Goal: Task Accomplishment & Management: Manage account settings

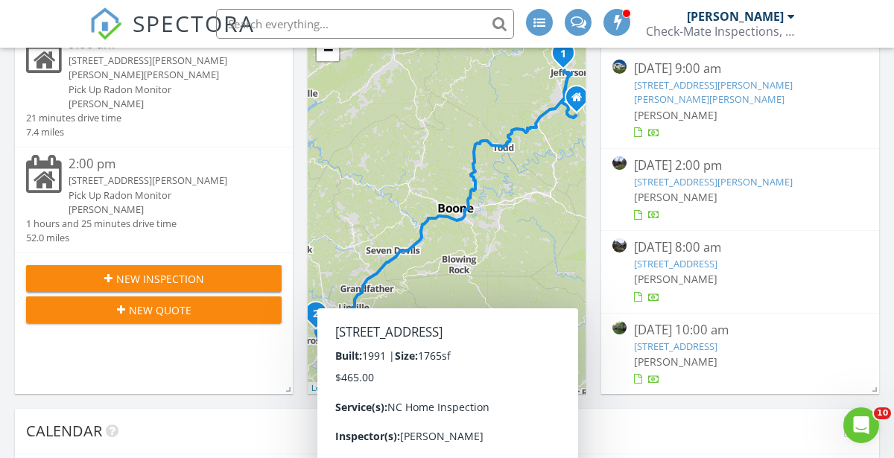
scroll to position [136, 0]
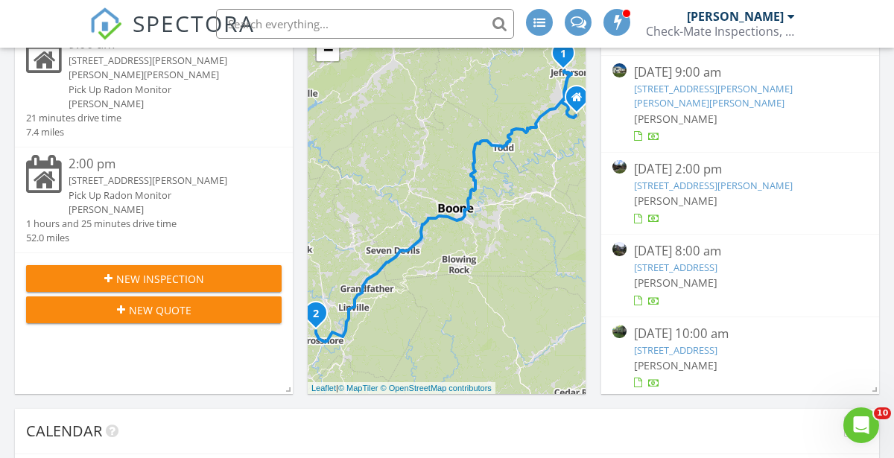
click at [717, 264] on link "139 Beaver Ldg Trl, Blowing Rock, NC 28605" at bounding box center [675, 267] width 83 height 13
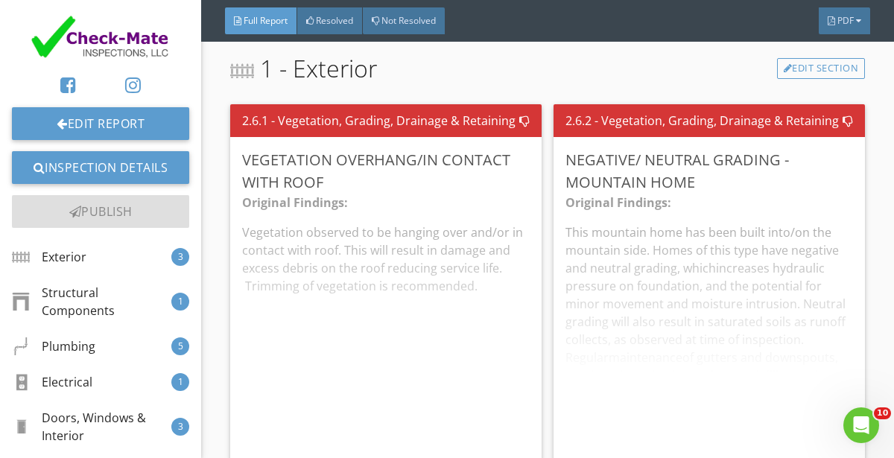
scroll to position [1780, 0]
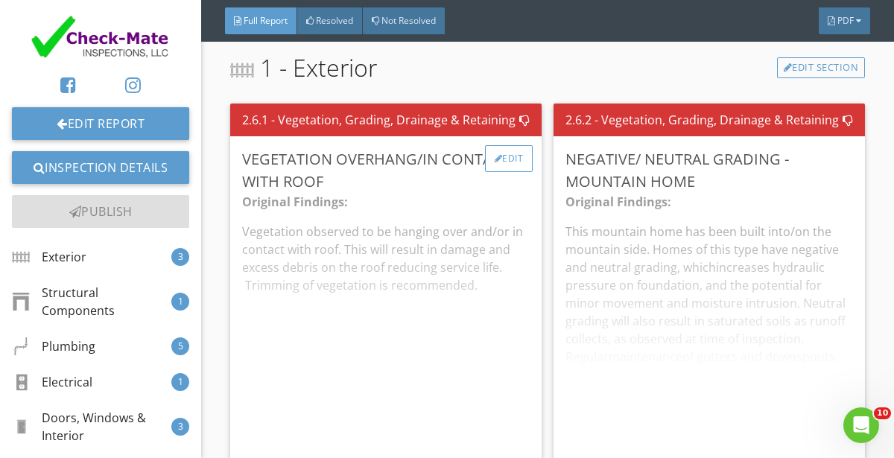
click at [498, 159] on div at bounding box center [499, 158] width 8 height 9
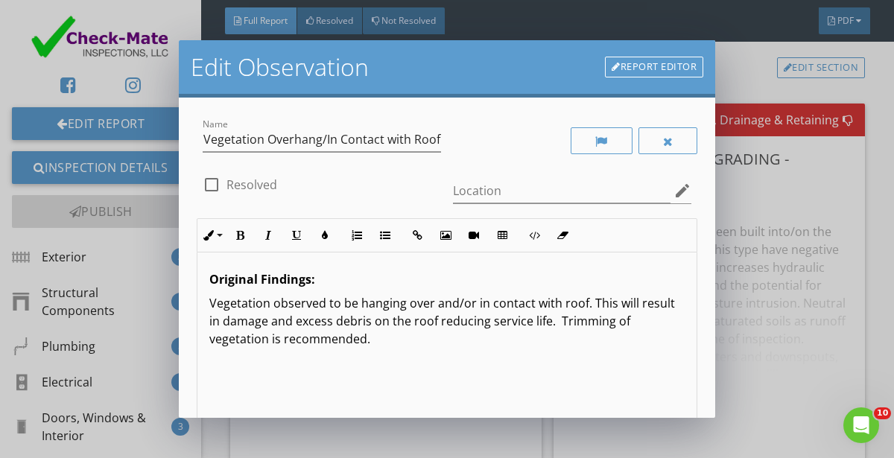
scroll to position [0, 0]
click at [363, 367] on div "Original Findings: Vegetation observed to be hanging over and/or in contact wit…" at bounding box center [446, 371] width 499 height 236
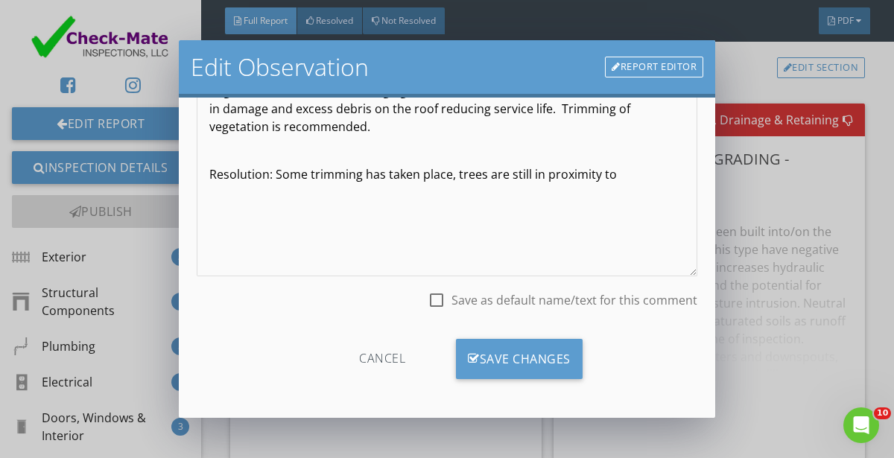
scroll to position [206, 0]
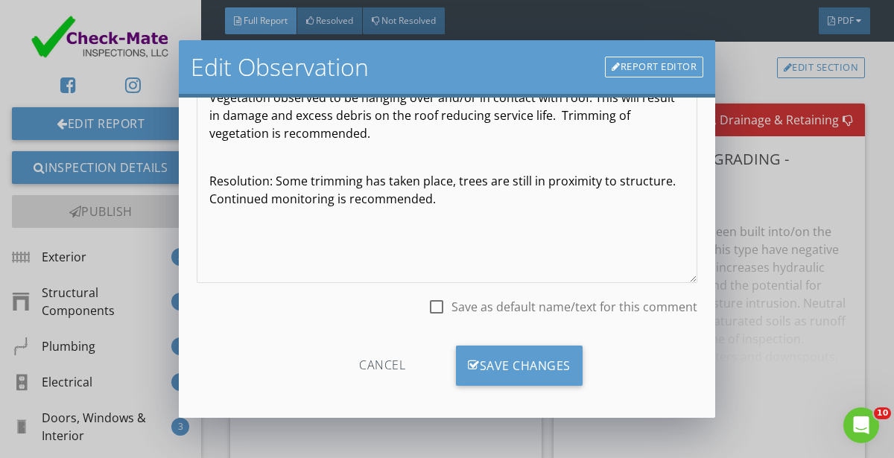
click at [675, 181] on p "Resolution: Some trimming has taken place, trees are still in proximity to stru…" at bounding box center [446, 190] width 475 height 36
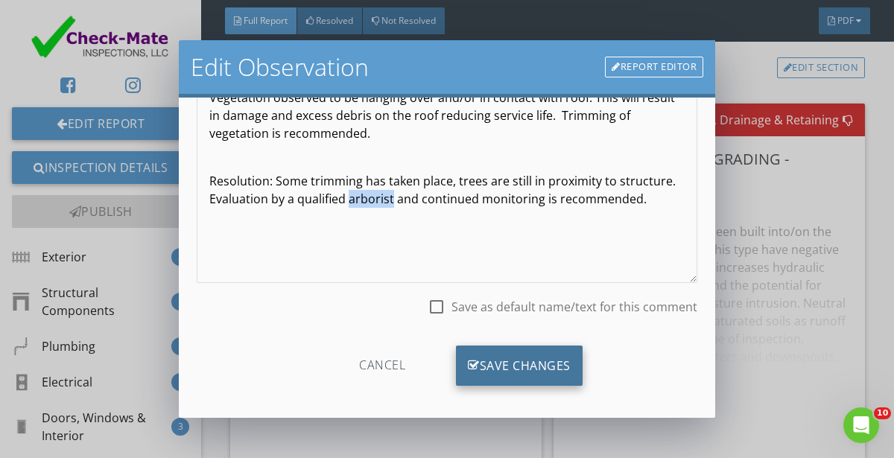
click at [498, 366] on div "Save Changes" at bounding box center [519, 366] width 127 height 40
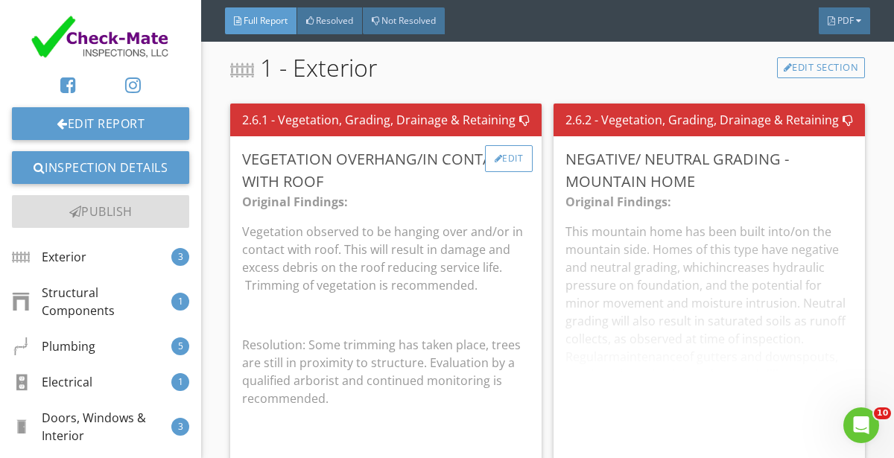
click at [522, 162] on div "Edit" at bounding box center [509, 158] width 48 height 27
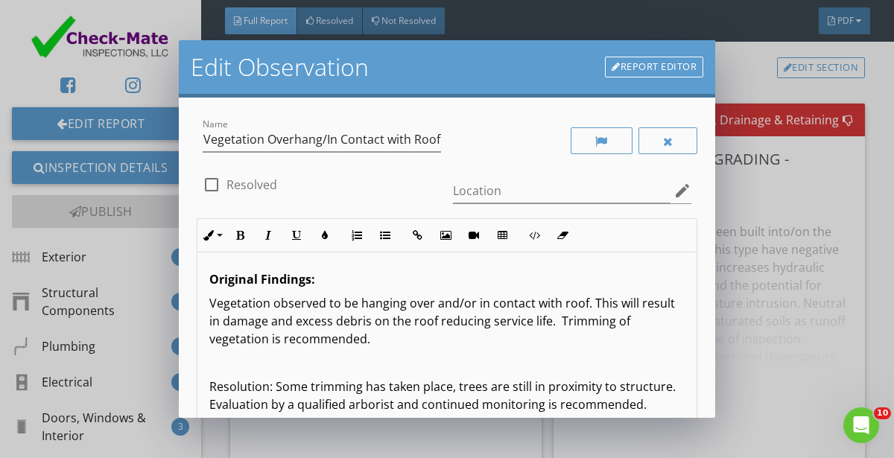
scroll to position [0, 0]
click at [253, 383] on p "Resolution: Some trimming has taken place, trees are still in proximity to stru…" at bounding box center [446, 396] width 475 height 36
copy p "Resolution:"
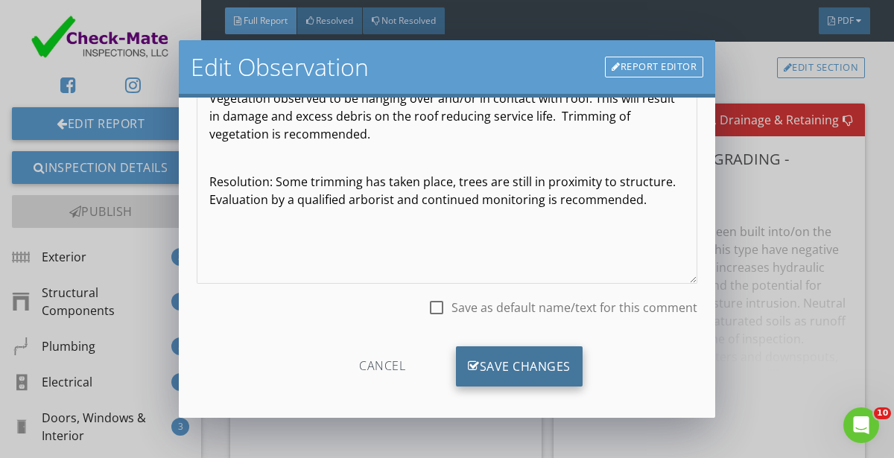
click at [499, 364] on div "Save Changes" at bounding box center [519, 366] width 127 height 40
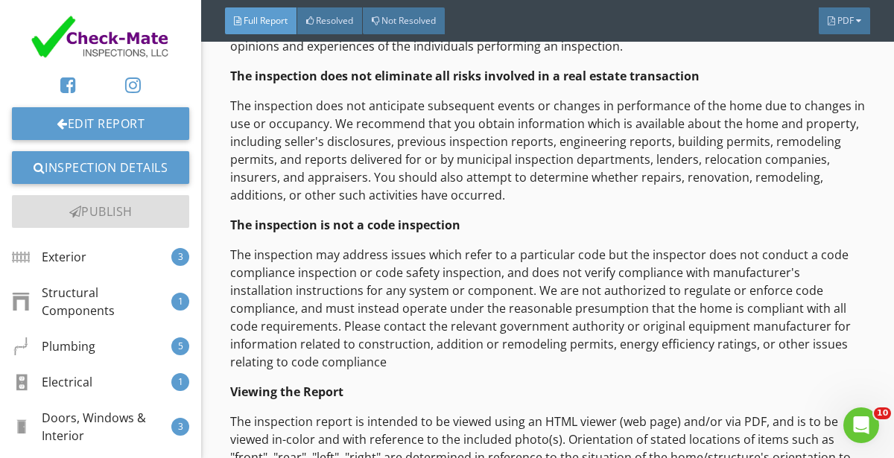
scroll to position [1004, 0]
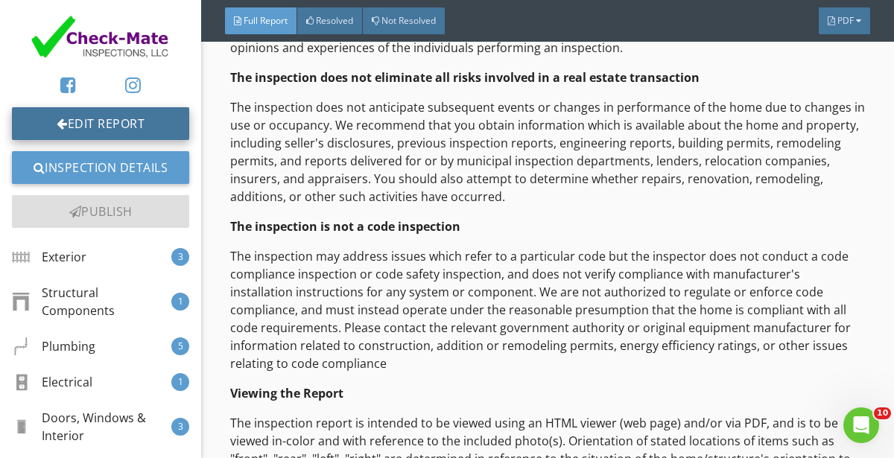
click at [111, 127] on link "Edit Report" at bounding box center [100, 123] width 177 height 33
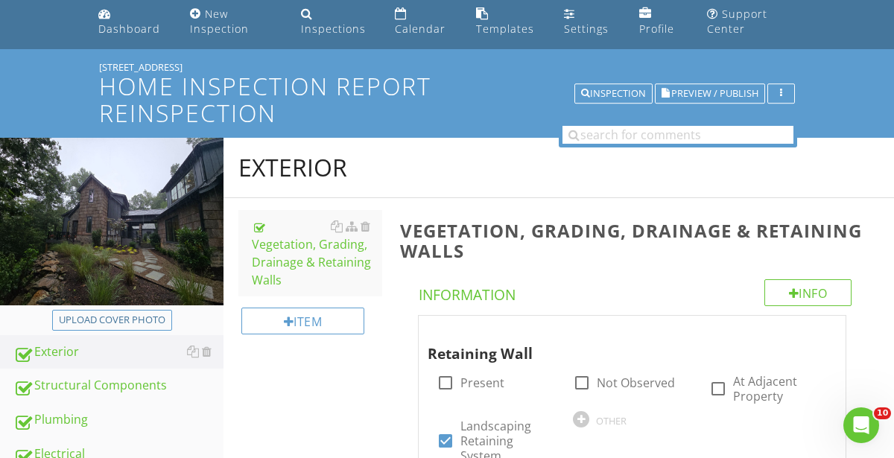
scroll to position [19, 0]
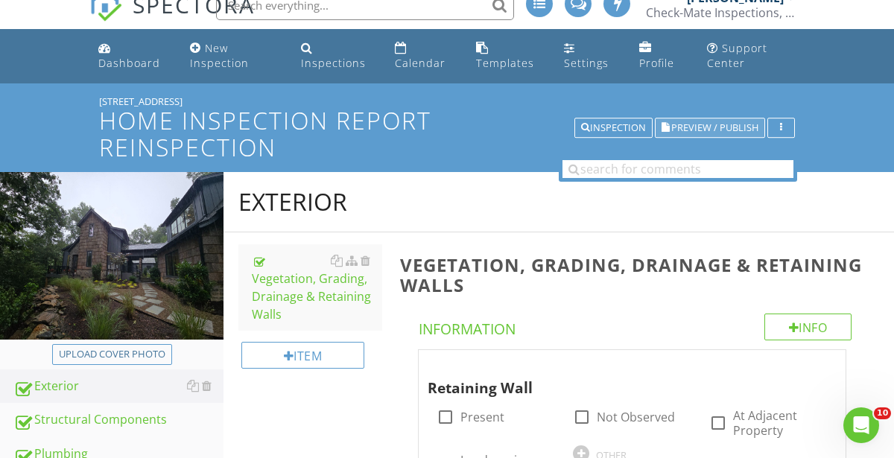
click at [715, 123] on span "Preview / Publish" at bounding box center [714, 128] width 87 height 10
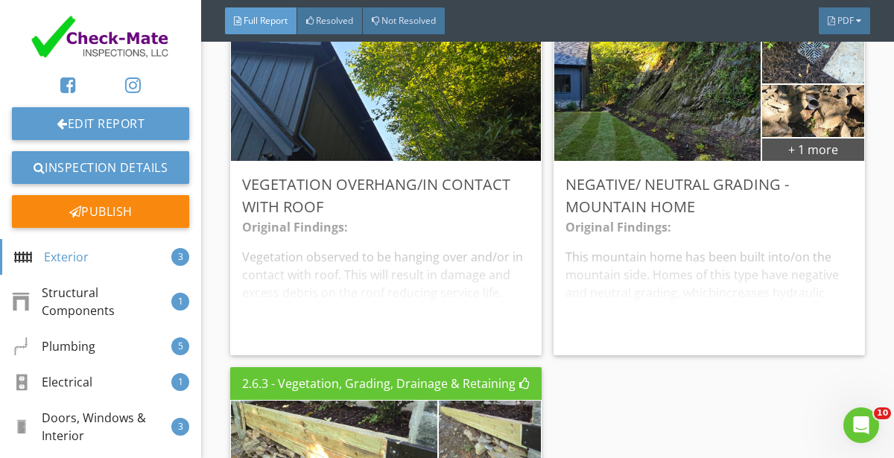
scroll to position [1884, 0]
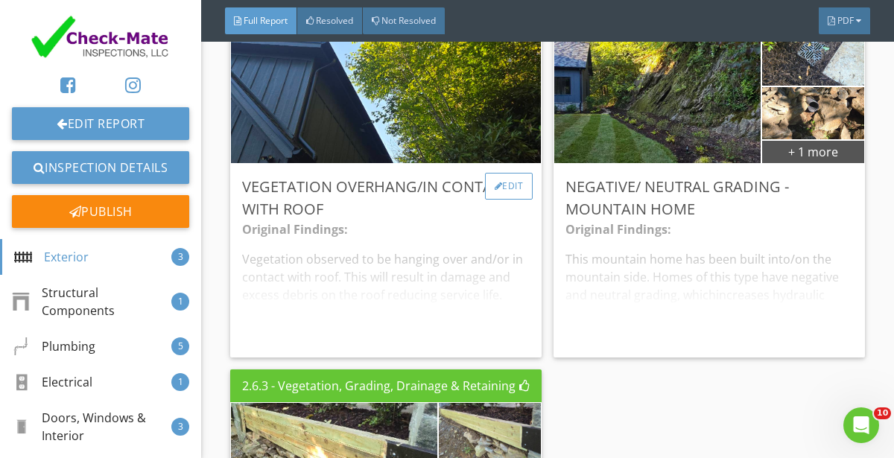
click at [519, 184] on div "Edit" at bounding box center [509, 186] width 48 height 27
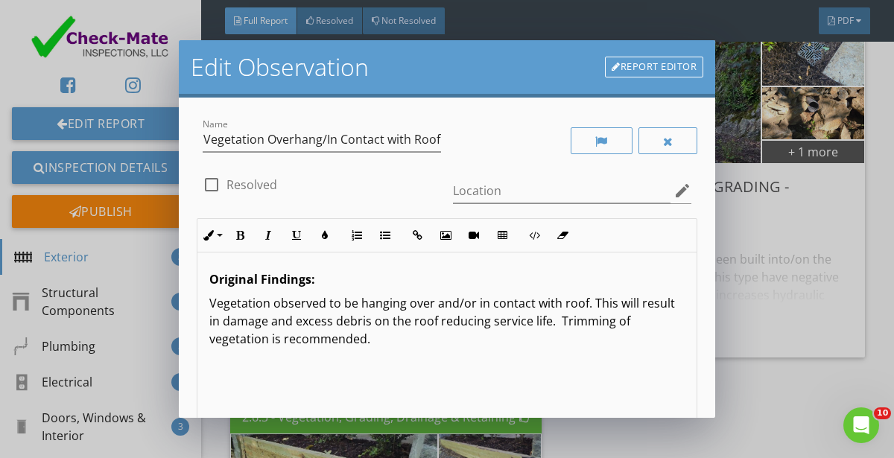
click at [373, 379] on div "Original Findings: Vegetation observed to be hanging over and/or in contact wit…" at bounding box center [446, 371] width 499 height 236
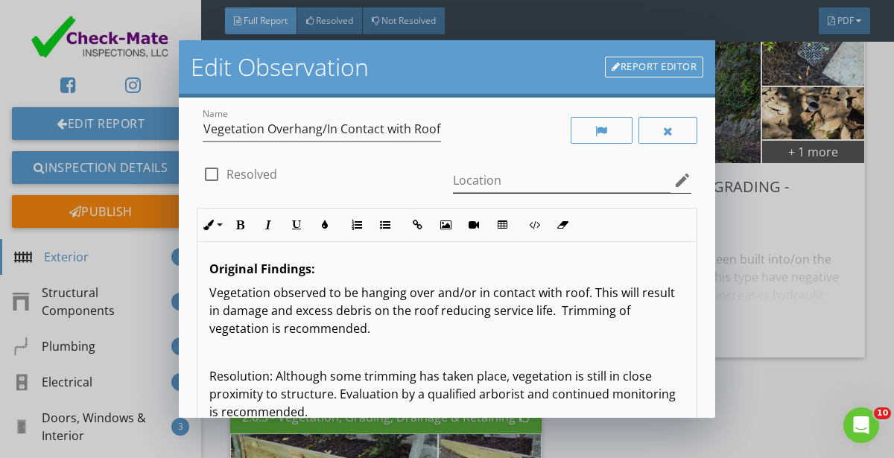
scroll to position [212, 0]
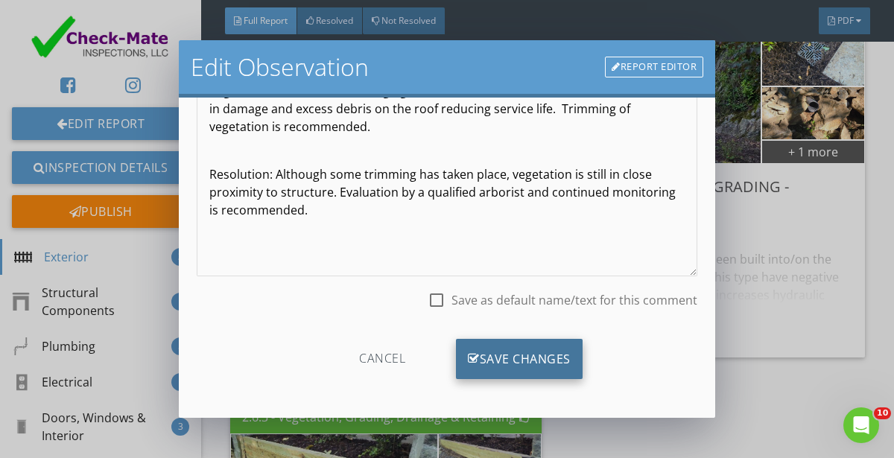
click at [495, 356] on div "Save Changes" at bounding box center [519, 359] width 127 height 40
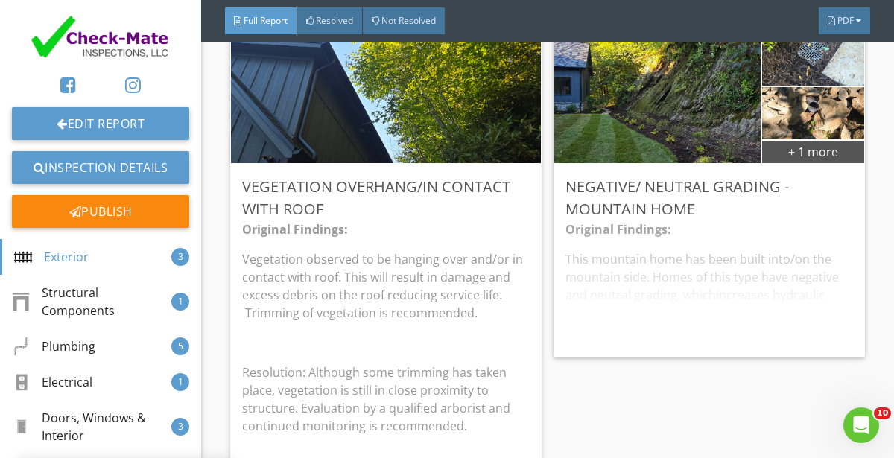
scroll to position [37, 0]
click at [843, 186] on div "Edit" at bounding box center [832, 186] width 48 height 27
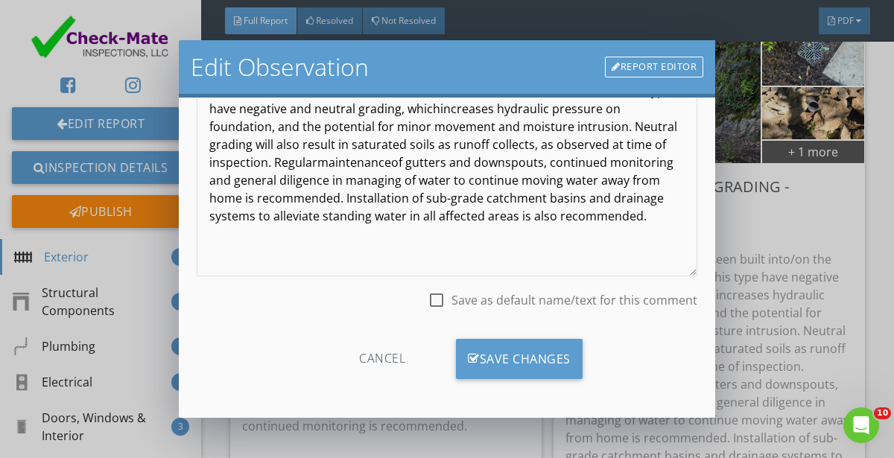
scroll to position [209, 0]
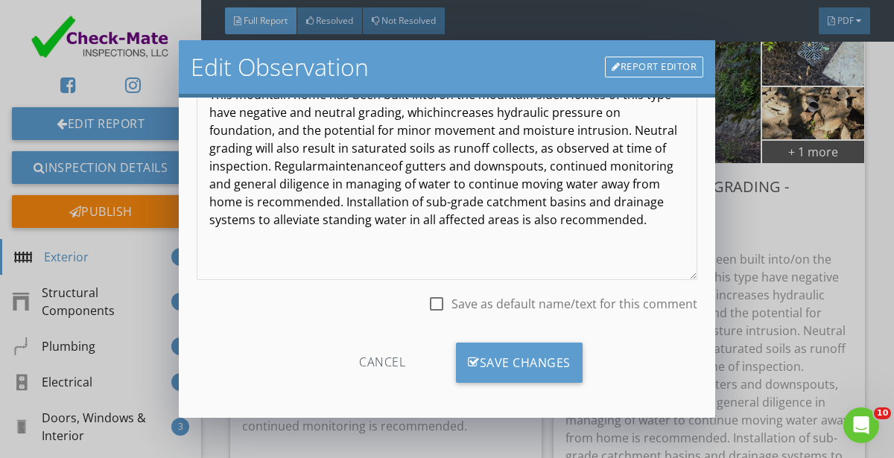
click at [610, 241] on div "Original Findings: This mountain home has been built into/on the mountain side.…" at bounding box center [446, 162] width 499 height 236
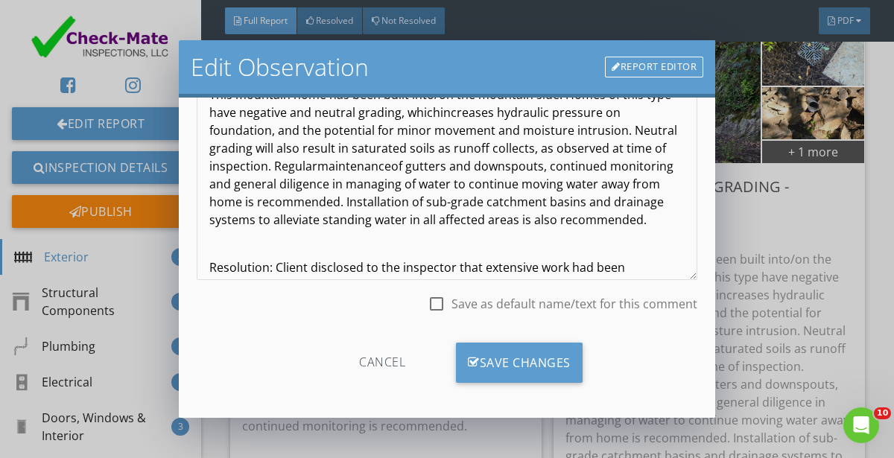
scroll to position [13, 0]
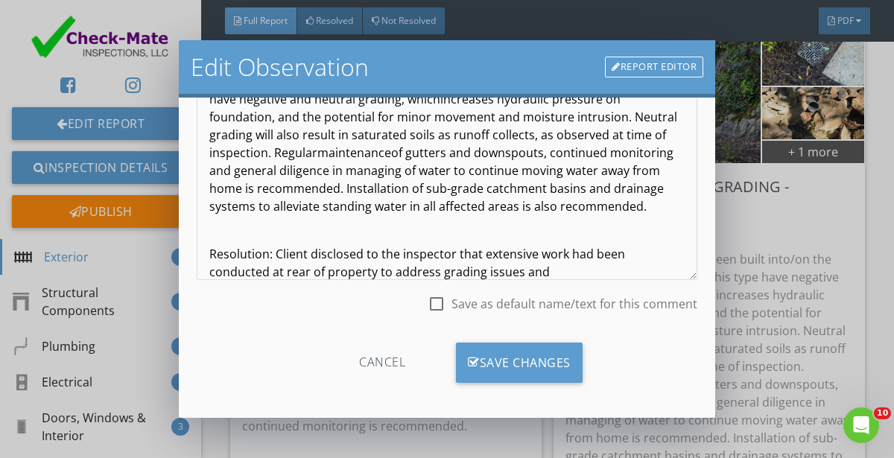
click at [418, 270] on span "Resolution: Client disclosed to the inspector that extensive work had been cond…" at bounding box center [417, 263] width 416 height 34
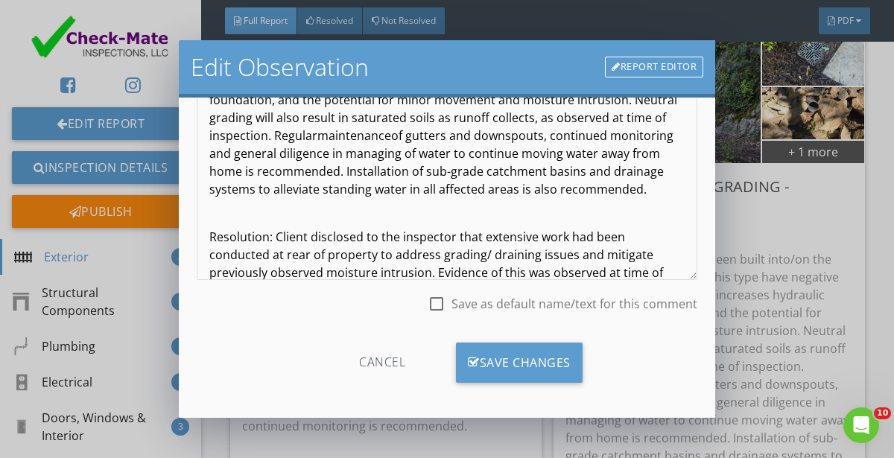
scroll to position [49, 0]
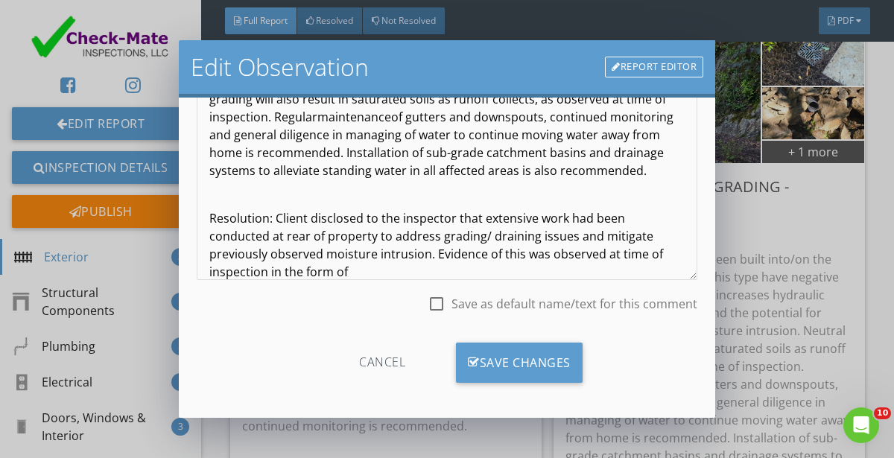
click at [371, 251] on span "Resolution: Client disclosed to the inspector that extensive work had been cond…" at bounding box center [436, 245] width 454 height 70
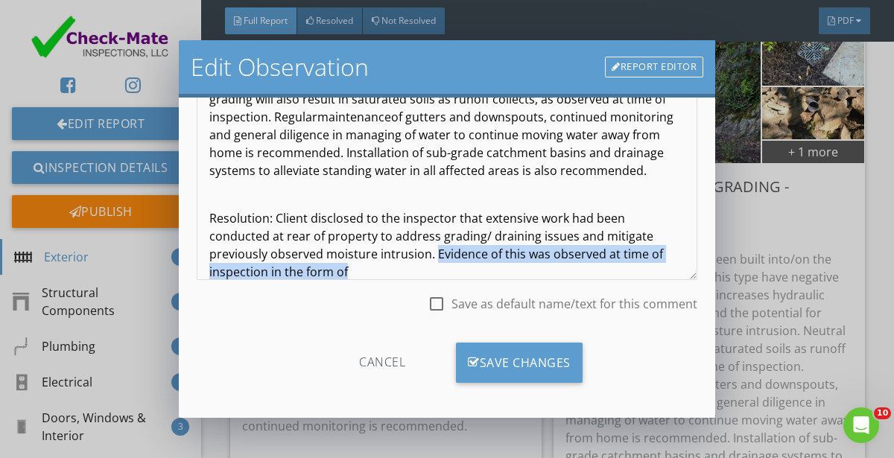
click at [654, 255] on span "Resolution: Client disclosed to the inspector that extensive work had been cond…" at bounding box center [436, 245] width 454 height 70
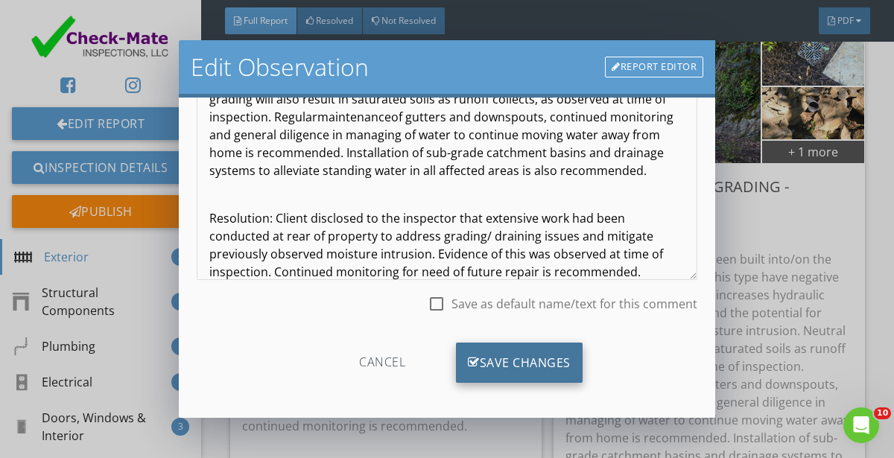
click at [540, 358] on div "Save Changes" at bounding box center [519, 363] width 127 height 40
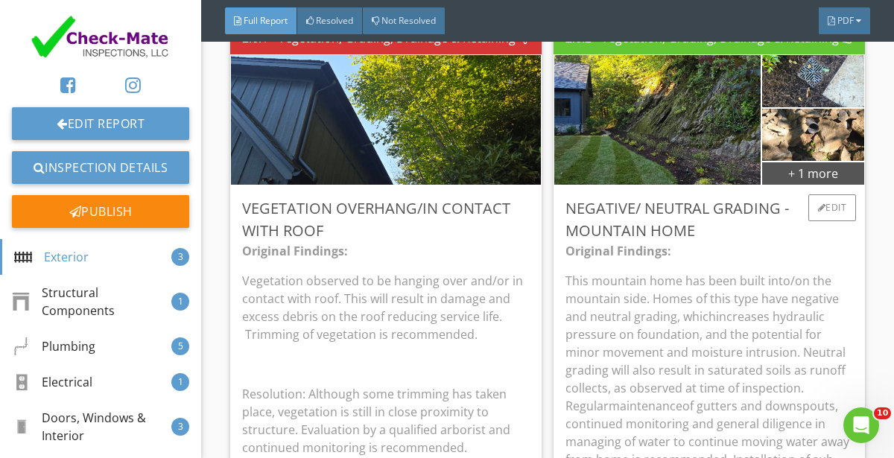
scroll to position [1863, 0]
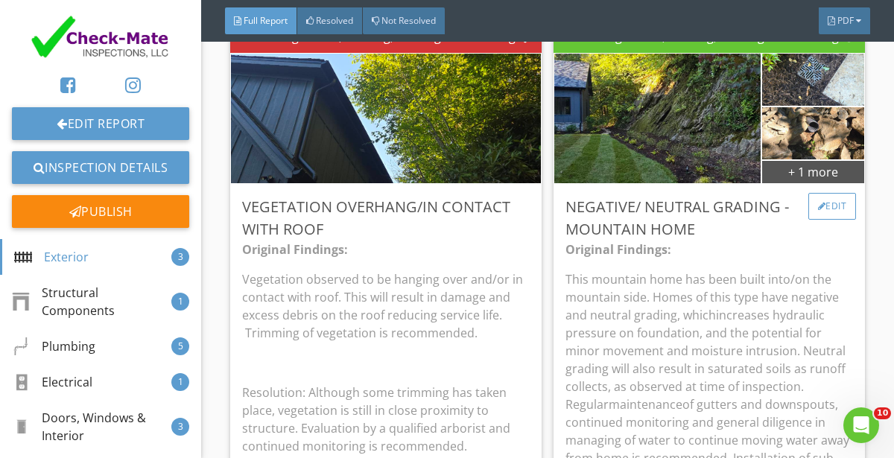
click at [829, 203] on div "Edit" at bounding box center [832, 206] width 48 height 27
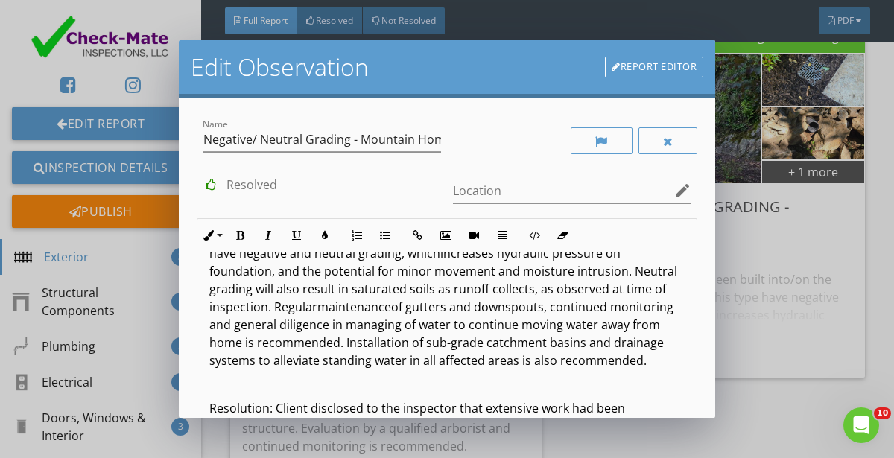
scroll to position [212, 0]
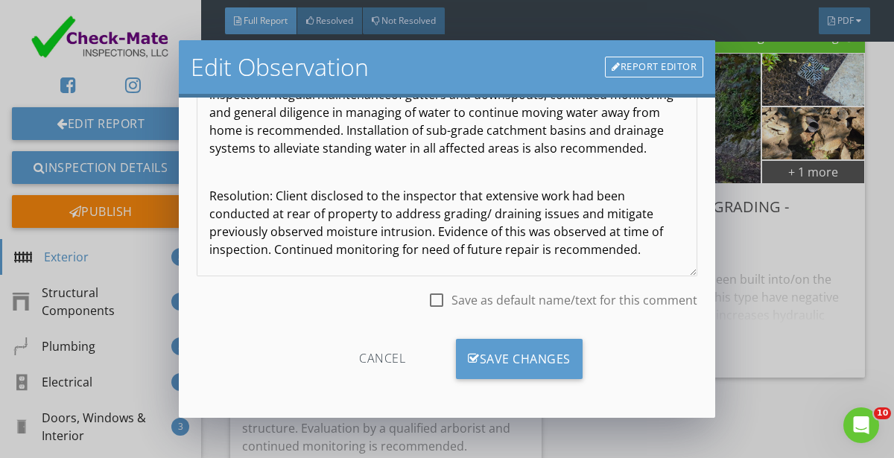
click at [449, 247] on span "Resolution: Client disclosed to the inspector that extensive work had been cond…" at bounding box center [436, 223] width 454 height 70
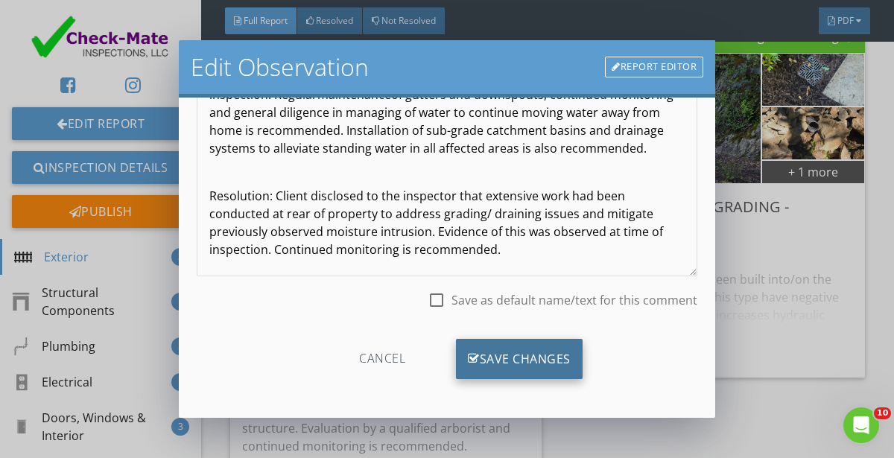
click at [499, 352] on div "Save Changes" at bounding box center [519, 359] width 127 height 40
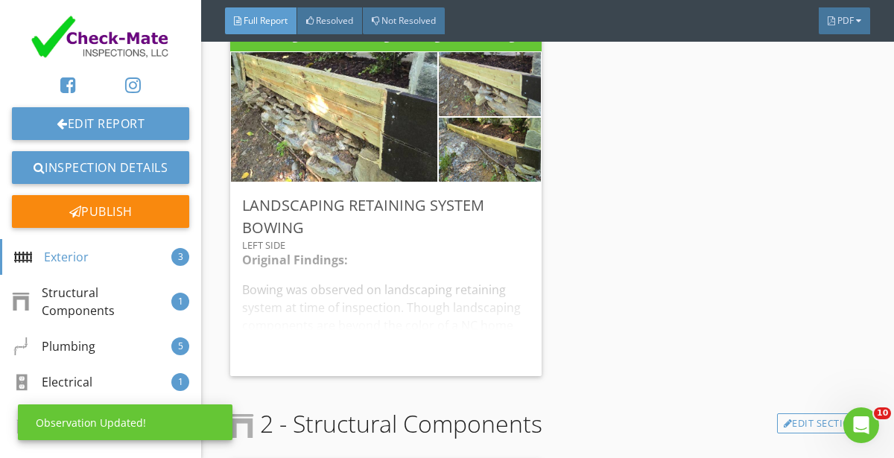
scroll to position [2375, 0]
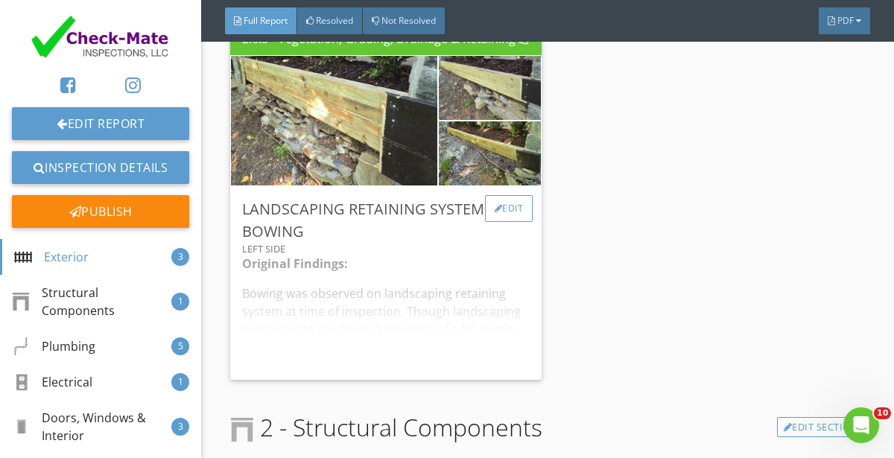
click at [510, 212] on div "Edit" at bounding box center [509, 208] width 48 height 27
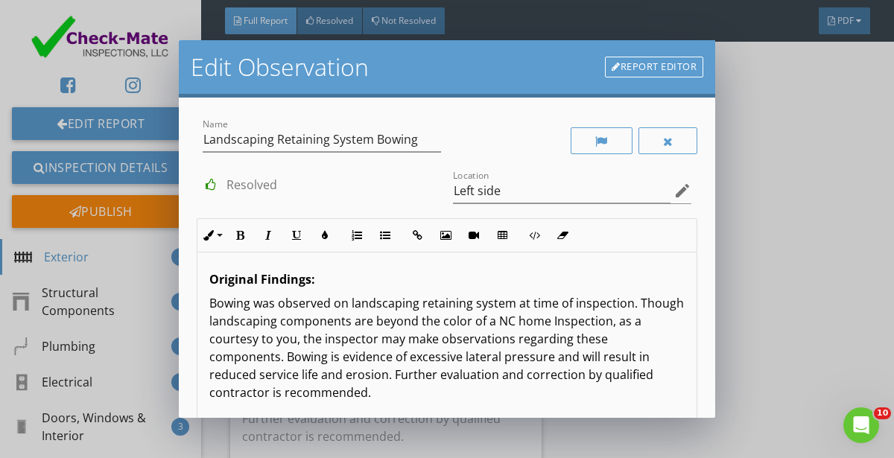
scroll to position [0, 0]
click at [327, 403] on div "Original Findings: Bowing was observed on landscaping retaining system at time …" at bounding box center [446, 371] width 499 height 236
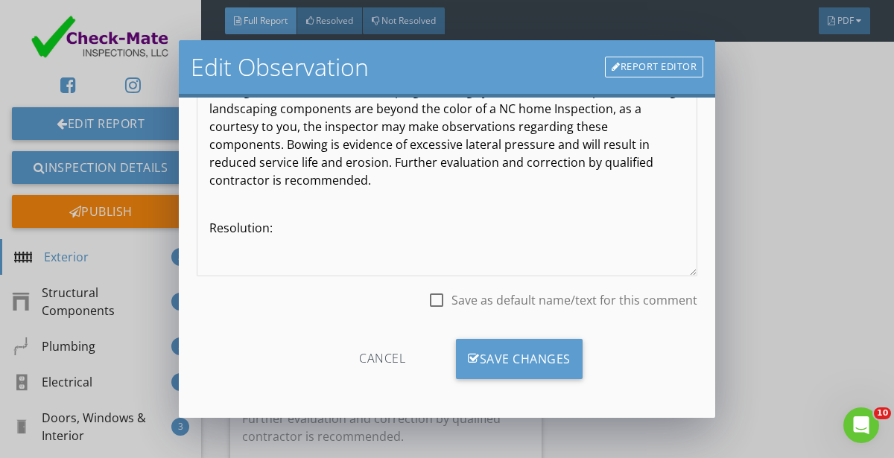
scroll to position [210, 0]
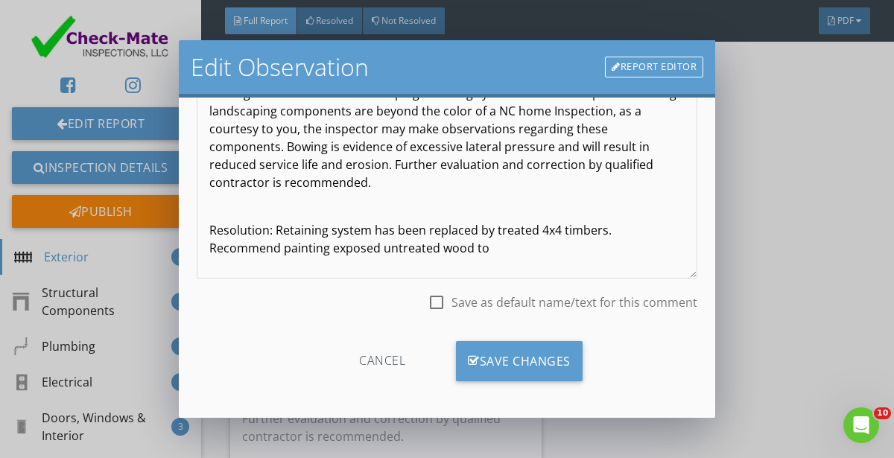
click at [331, 243] on p "Resolution: Retaining system has been replaced by treated 4x4 timbers. Recommen…" at bounding box center [446, 239] width 475 height 36
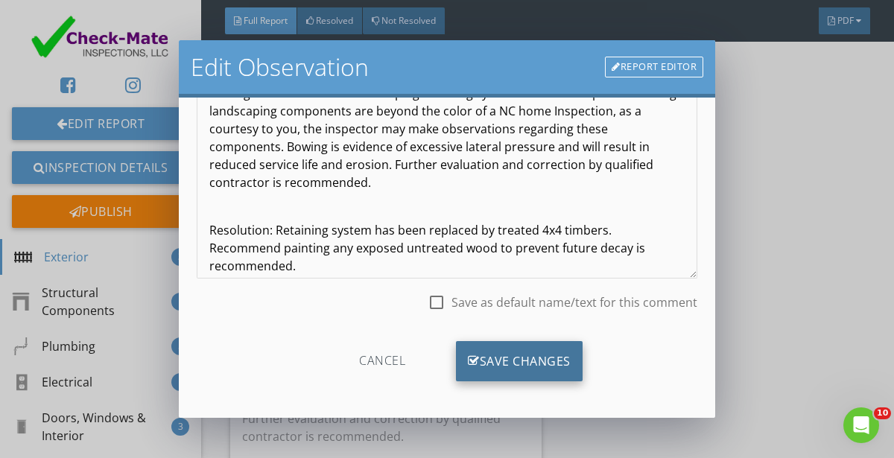
click at [528, 360] on div "Save Changes" at bounding box center [519, 361] width 127 height 40
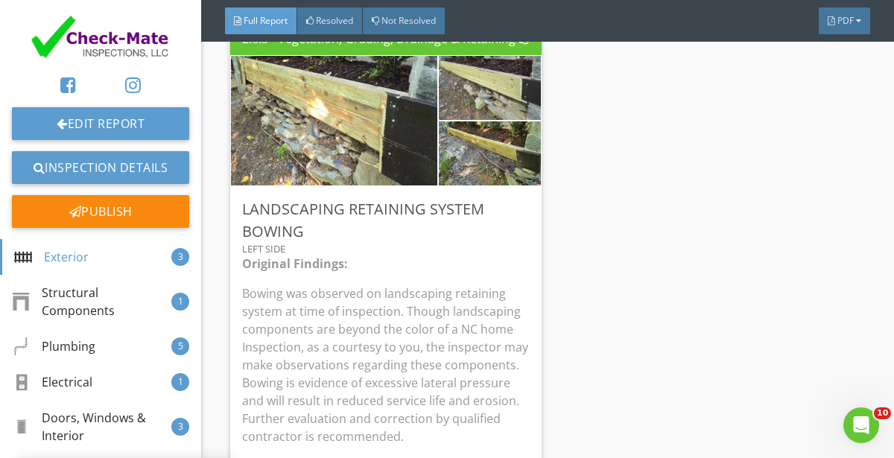
scroll to position [37, 0]
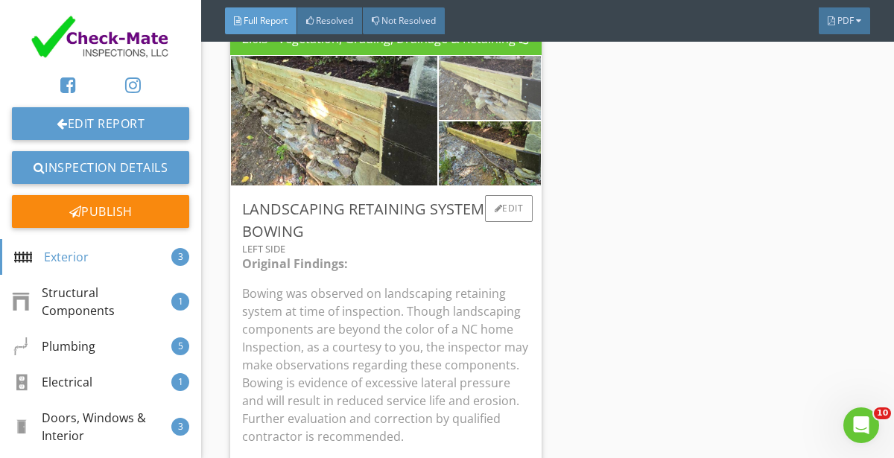
click at [490, 107] on img at bounding box center [490, 87] width 214 height 160
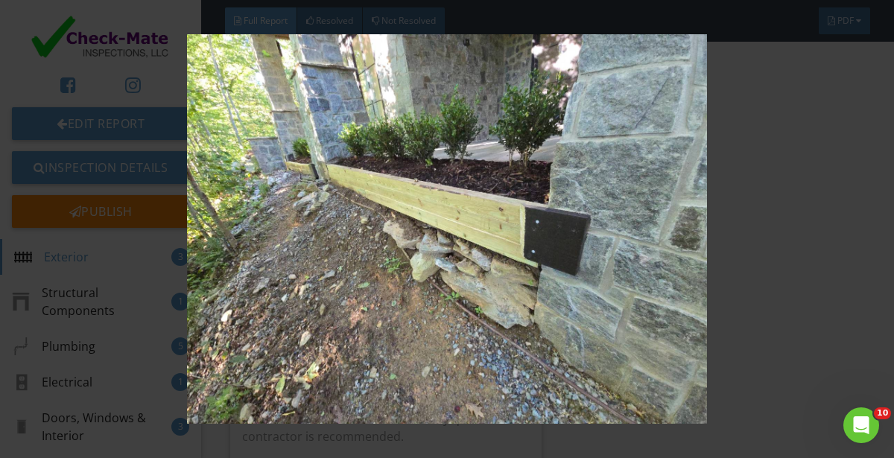
click at [536, 178] on img at bounding box center [447, 229] width 804 height 390
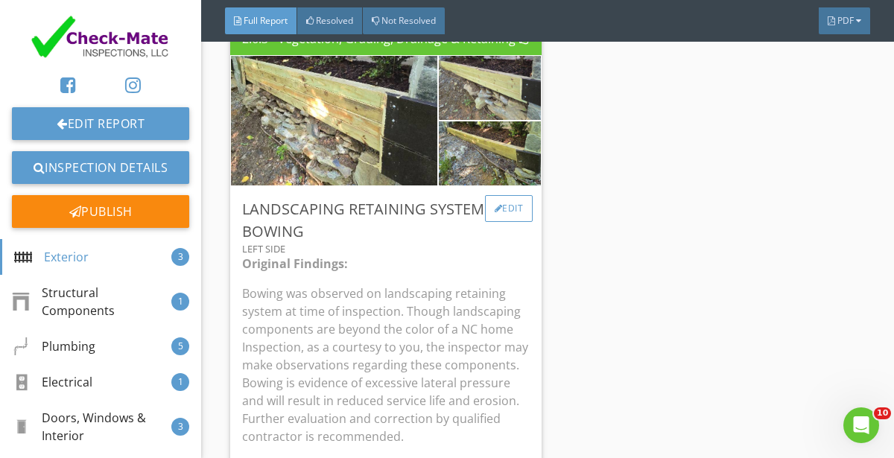
click at [516, 202] on div "Edit" at bounding box center [509, 208] width 48 height 27
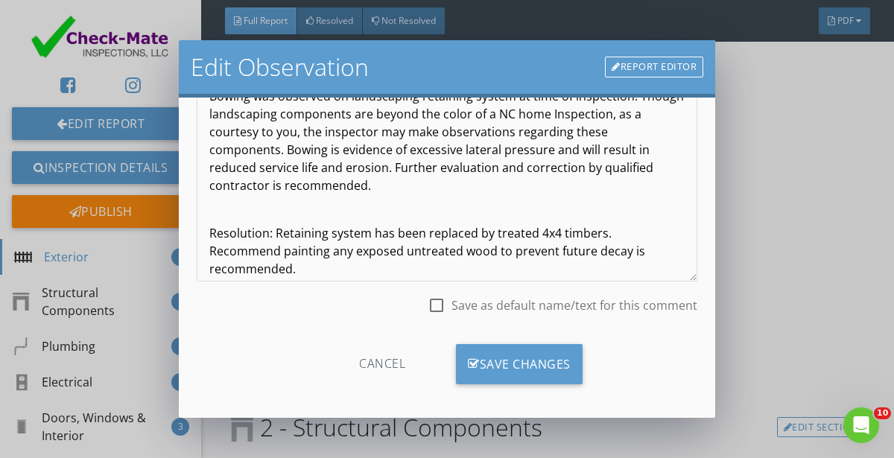
scroll to position [0, 0]
drag, startPoint x: 609, startPoint y: 235, endPoint x: 704, endPoint y: 303, distance: 116.4
click at [704, 303] on div "Name Landscaping Retaining System Bowing Resolved Location Left side edit Inlin…" at bounding box center [447, 258] width 536 height 321
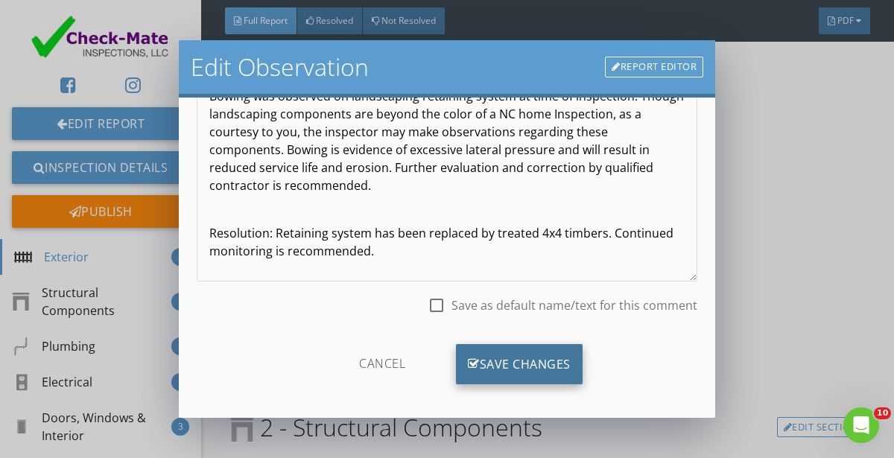
click at [513, 361] on div "Save Changes" at bounding box center [519, 364] width 127 height 40
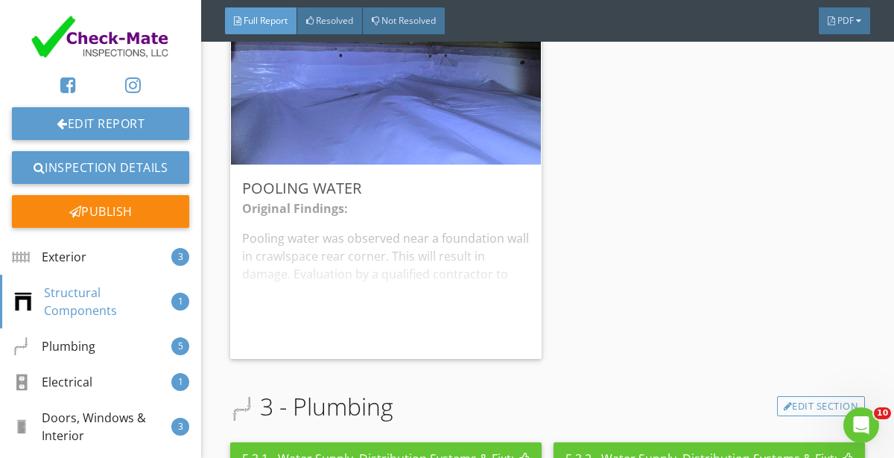
scroll to position [2835, 0]
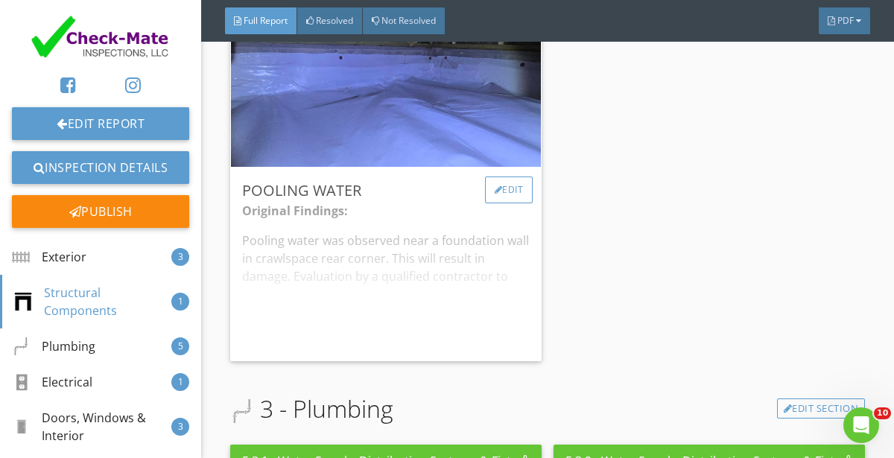
click at [505, 197] on div "Edit" at bounding box center [509, 190] width 48 height 27
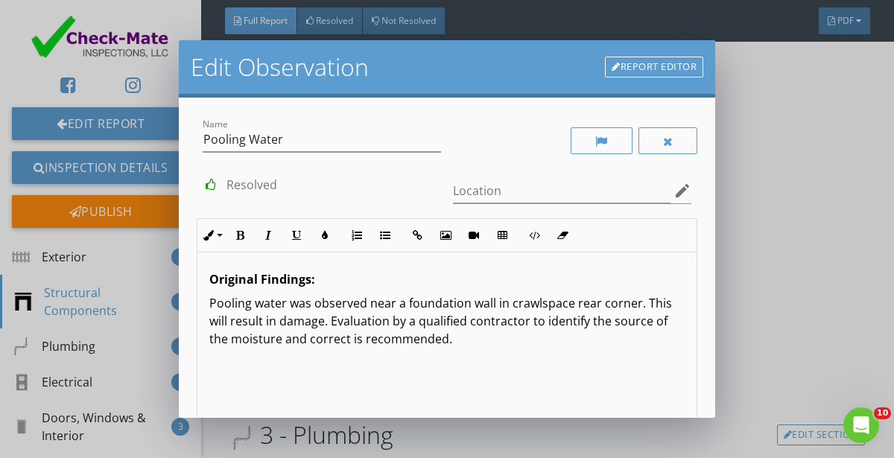
click at [444, 342] on p "Pooling water was observed near a foundation wall in crawlspace rear corner. Th…" at bounding box center [446, 321] width 475 height 54
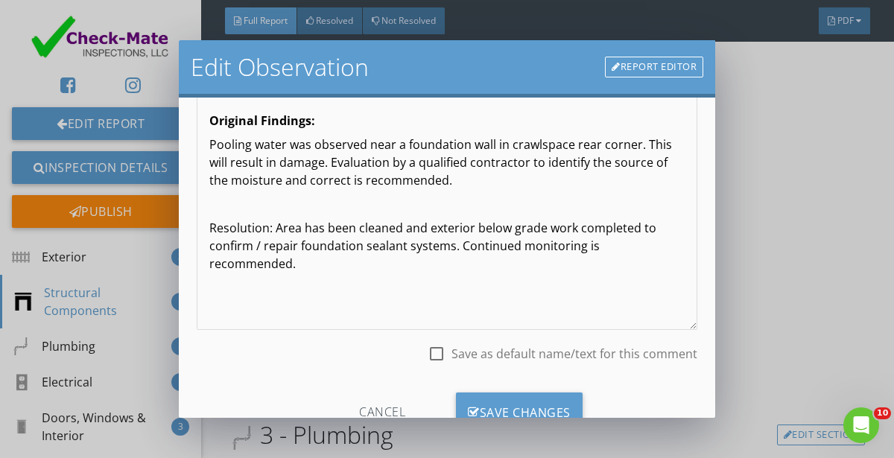
scroll to position [160, 0]
click at [480, 181] on p "Pooling water was observed near a foundation wall in crawlspace rear corner. Th…" at bounding box center [446, 161] width 475 height 54
click at [429, 227] on p "Resolution: Area has been cleaned and exterior below grade work completed to co…" at bounding box center [446, 245] width 475 height 54
click at [439, 309] on div "Original Findings: Pooling water was observed near a foundation wall in crawlsp…" at bounding box center [446, 210] width 499 height 236
click at [425, 222] on p "Resolution: Area has been cleaned and exterior below grade work completed to co…" at bounding box center [446, 245] width 475 height 54
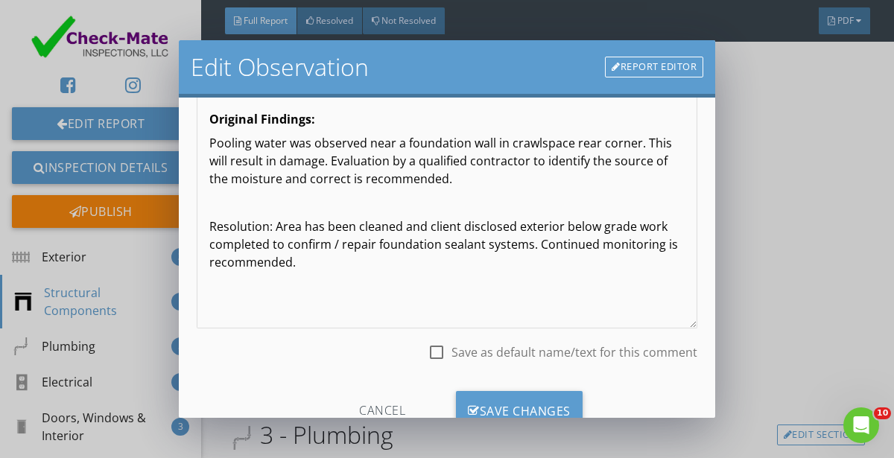
scroll to position [0, 0]
click at [663, 227] on p "Resolution: Area has been cleaned and client disclosed exterior below grade wor…" at bounding box center [446, 245] width 475 height 54
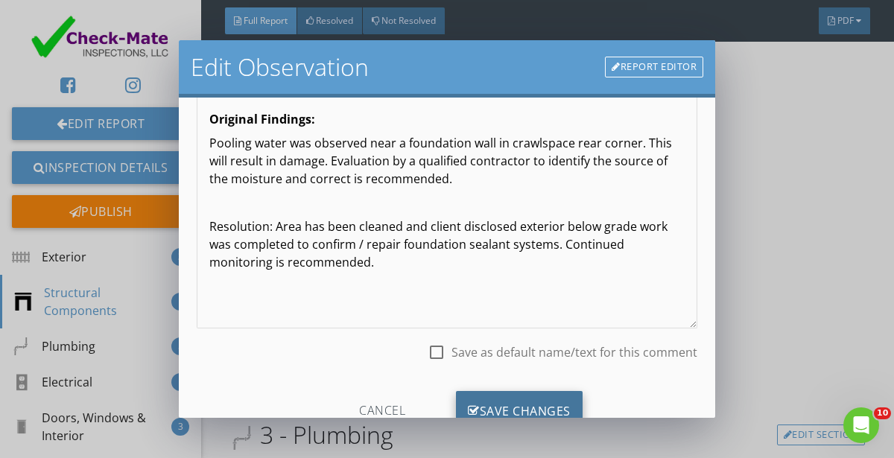
click at [524, 398] on div "Save Changes" at bounding box center [519, 411] width 127 height 40
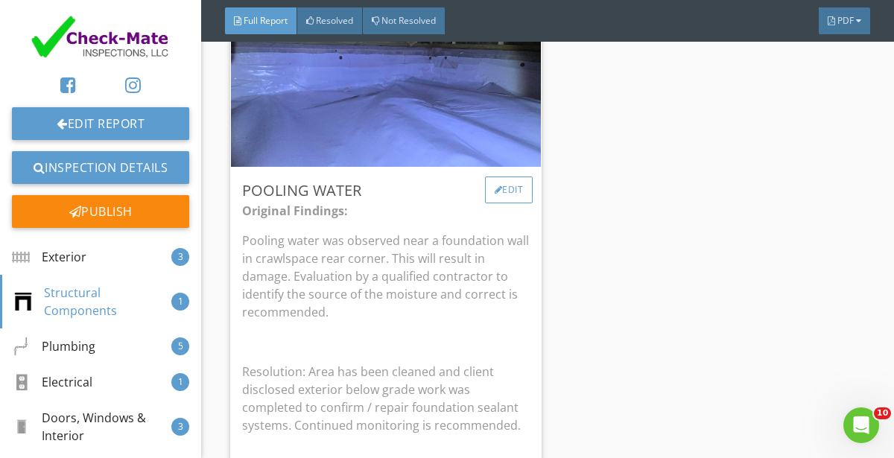
click at [509, 192] on div "Edit" at bounding box center [509, 190] width 48 height 27
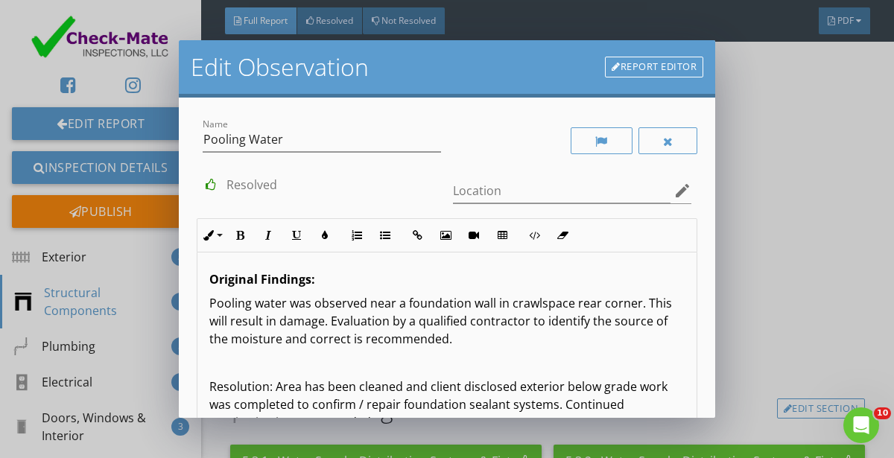
scroll to position [0, 0]
click at [431, 387] on p "Resolution: Area has been cleaned and client disclosed exterior below grade wor…" at bounding box center [446, 405] width 475 height 54
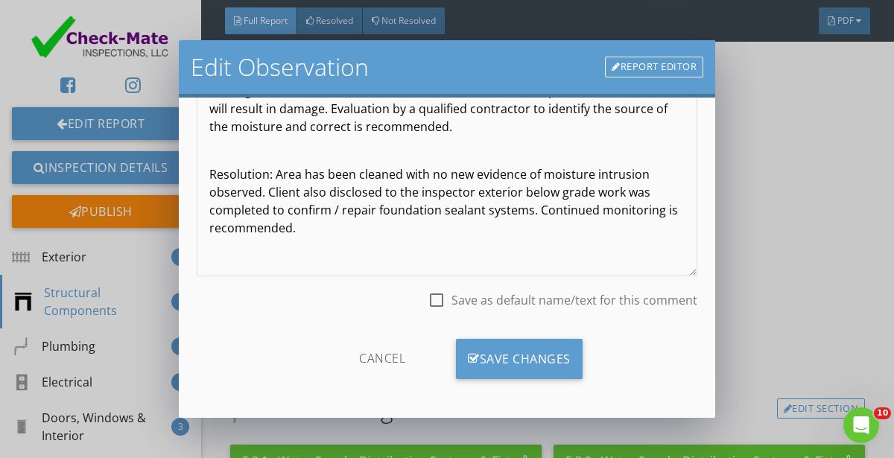
scroll to position [207, 0]
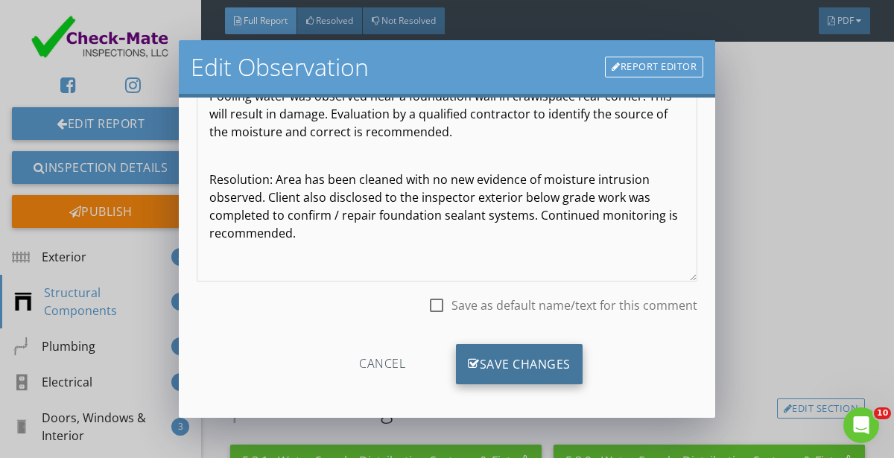
click at [512, 361] on div "Save Changes" at bounding box center [519, 364] width 127 height 40
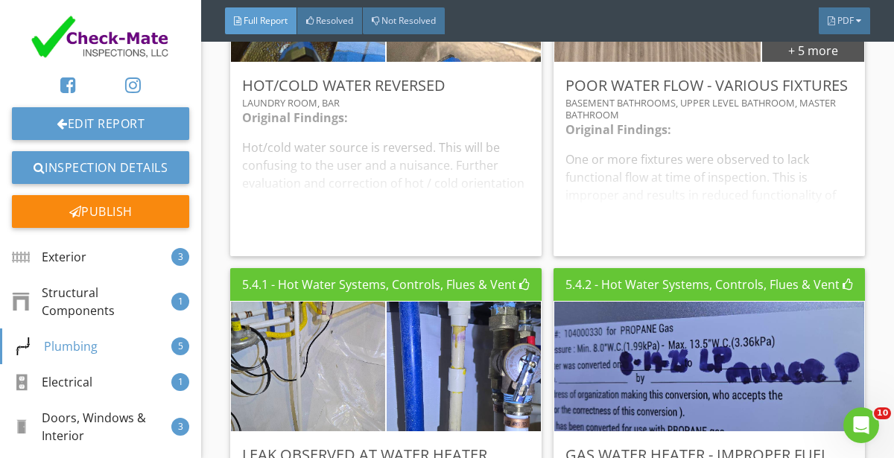
scroll to position [3381, 0]
click at [513, 93] on div "Edit" at bounding box center [509, 85] width 48 height 27
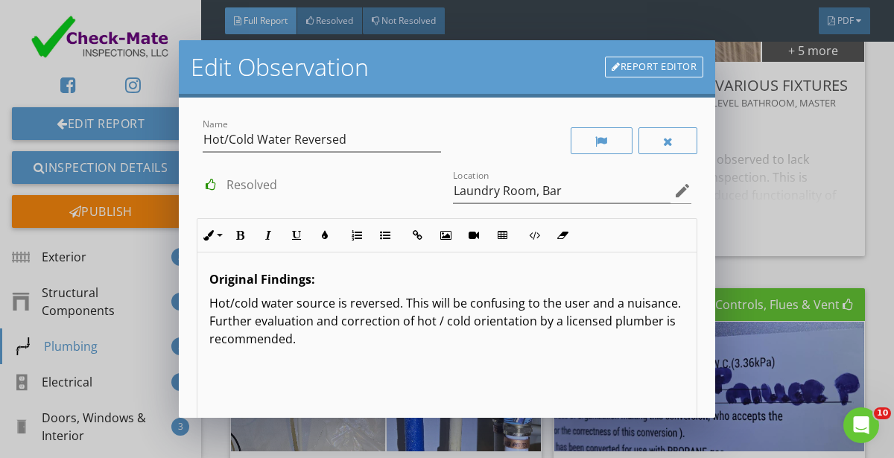
click at [323, 393] on div "Original Findings: Hot/cold water source is reversed. This will be confusing to…" at bounding box center [446, 371] width 499 height 236
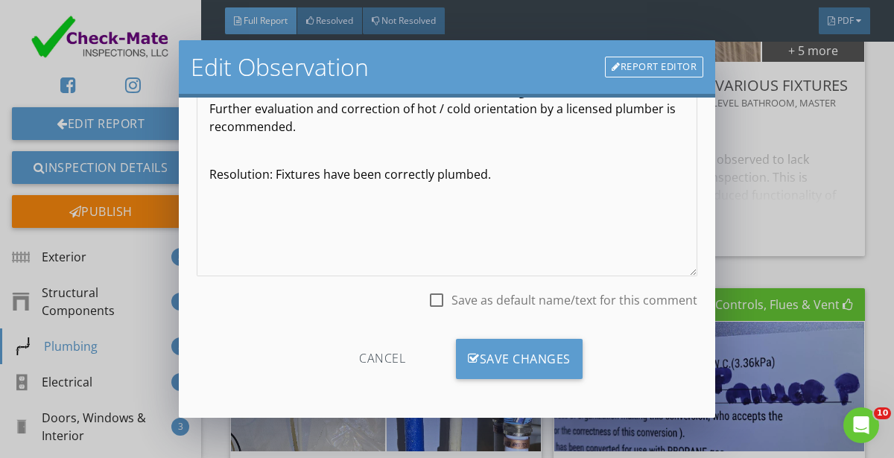
scroll to position [212, 0]
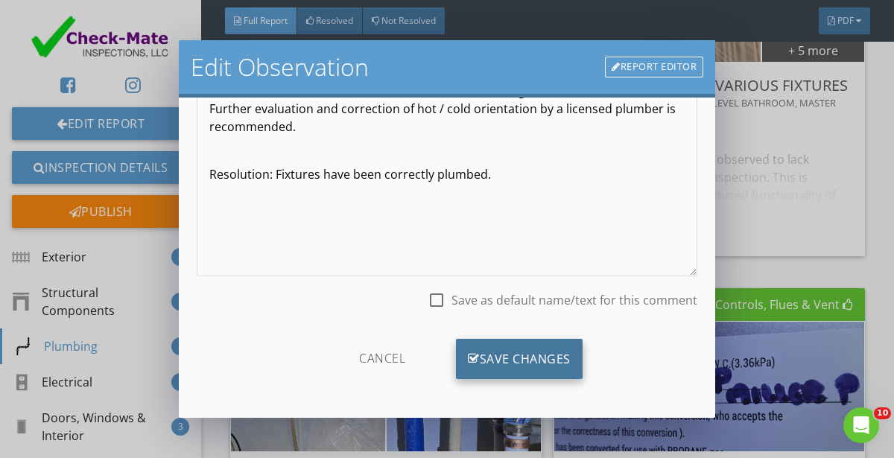
click at [522, 360] on div "Save Changes" at bounding box center [519, 359] width 127 height 40
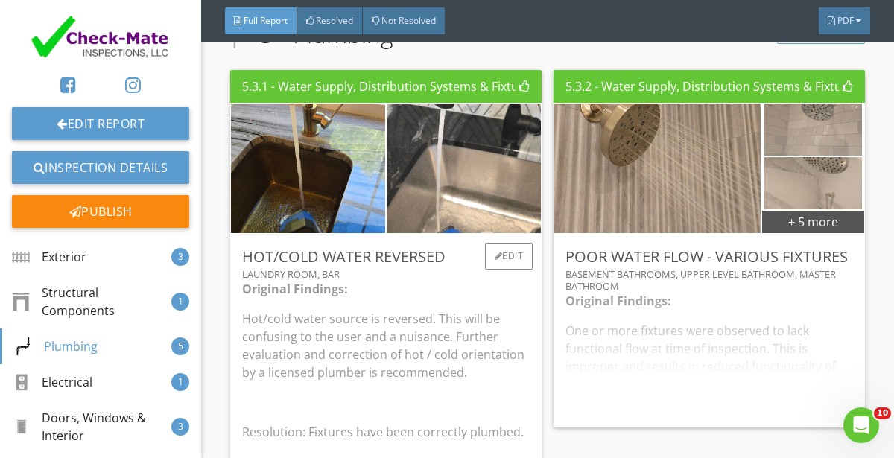
scroll to position [3237, 0]
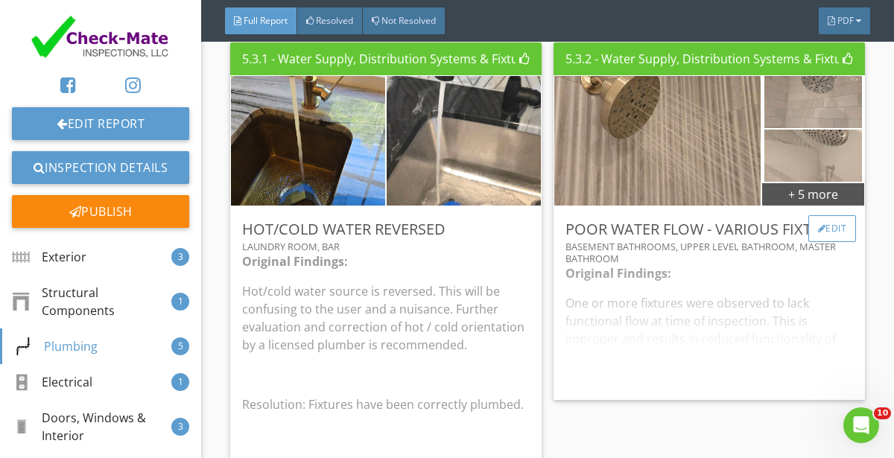
click at [826, 232] on div "Edit" at bounding box center [832, 228] width 48 height 27
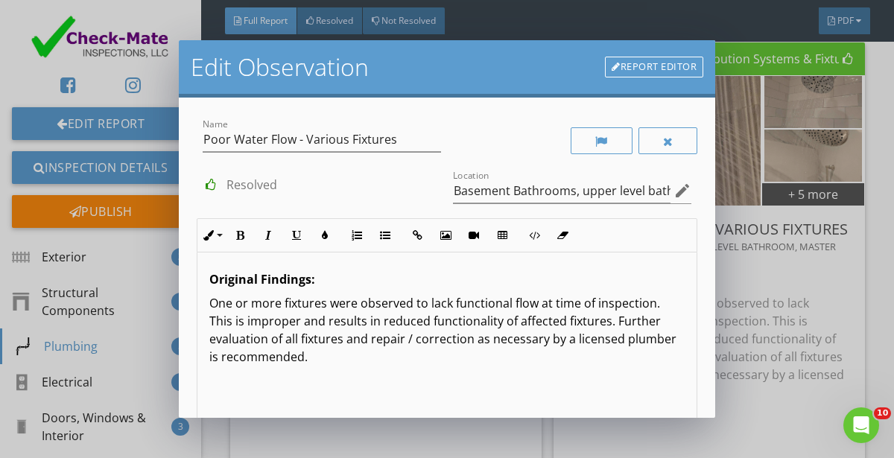
scroll to position [0, 0]
click at [416, 361] on p "One or more fixtures were observed to lack functional flow at time of inspectio…" at bounding box center [446, 330] width 475 height 72
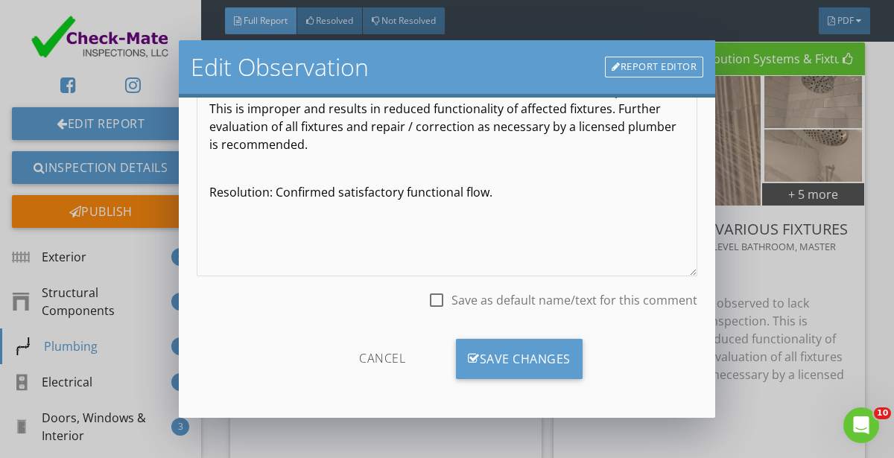
scroll to position [212, 0]
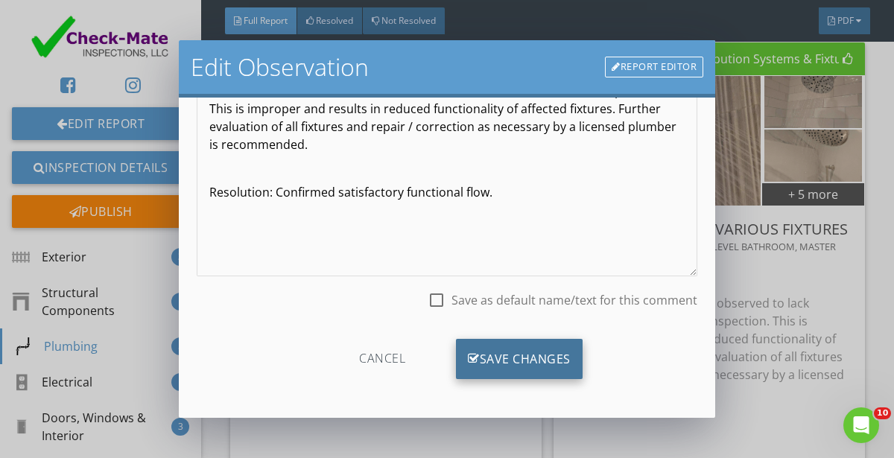
click at [522, 358] on div "Save Changes" at bounding box center [519, 359] width 127 height 40
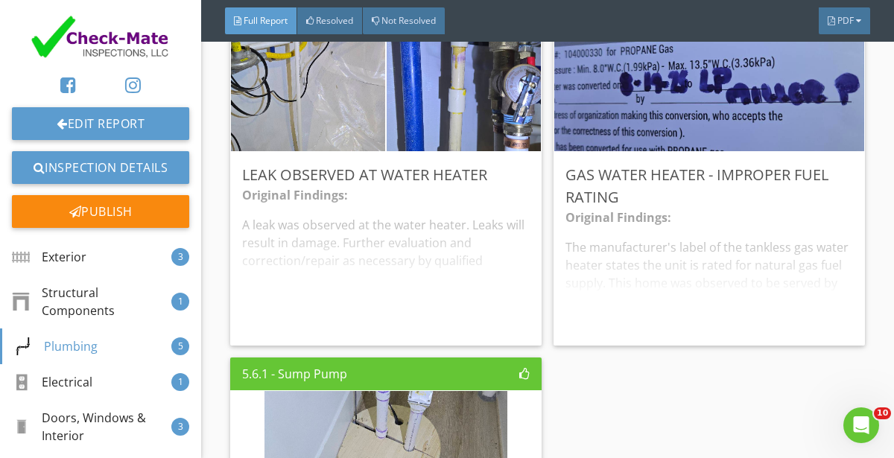
scroll to position [3787, 0]
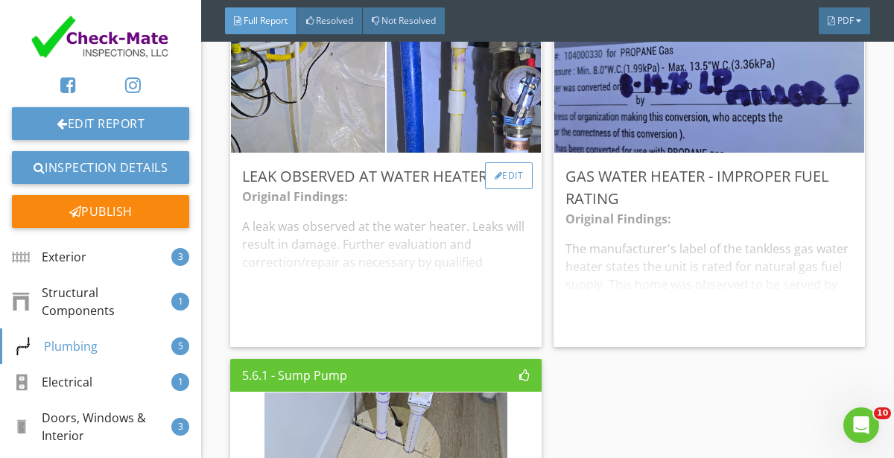
click at [508, 184] on div "Edit" at bounding box center [509, 175] width 48 height 27
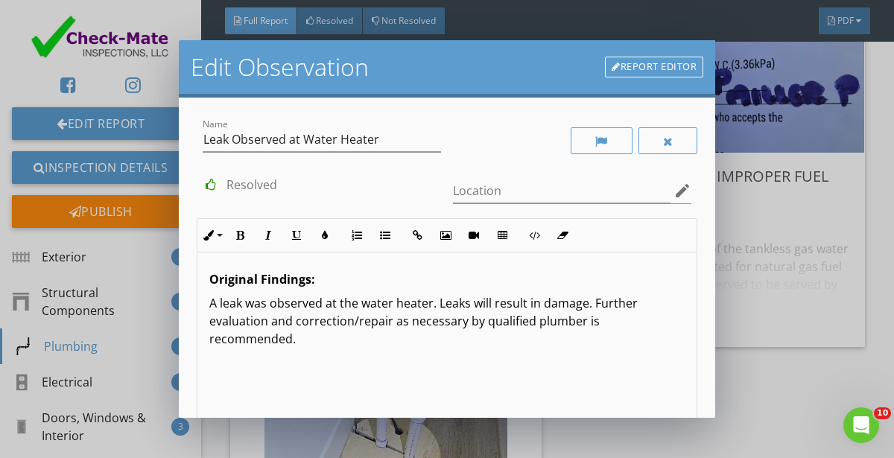
click at [336, 371] on div "Original Findings: A leak was observed at the water heater. Leaks will result i…" at bounding box center [446, 371] width 499 height 236
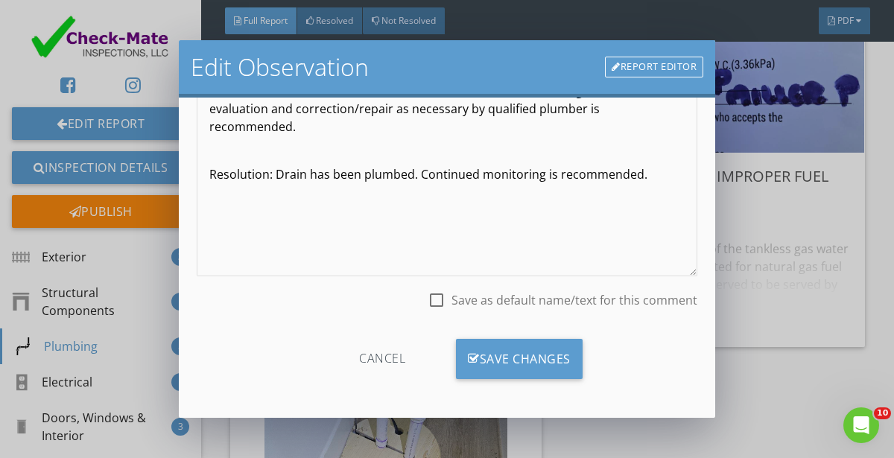
scroll to position [212, 0]
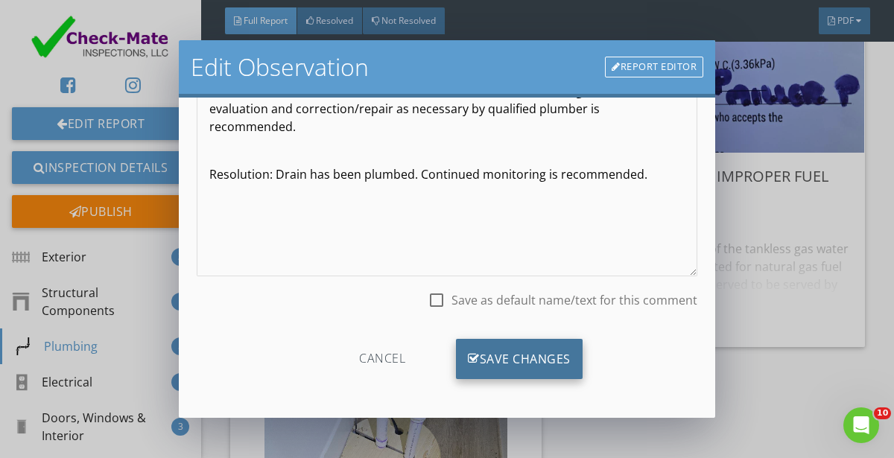
click at [523, 350] on div "Save Changes" at bounding box center [519, 359] width 127 height 40
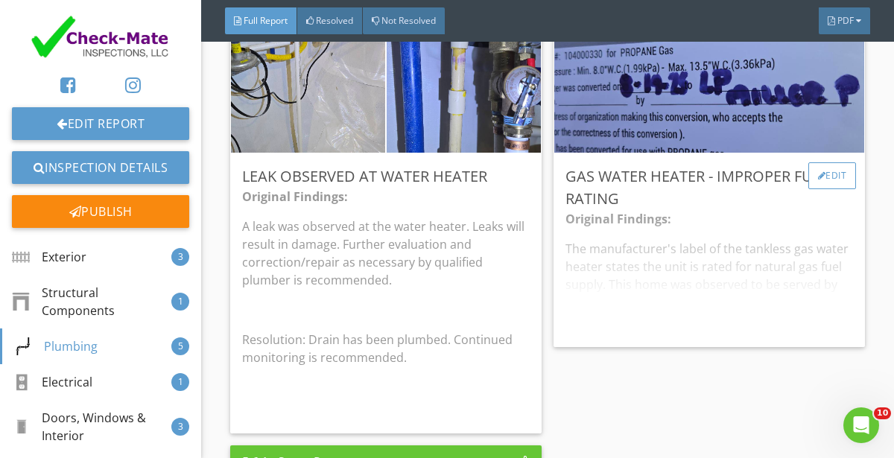
click at [843, 171] on div "Edit" at bounding box center [832, 175] width 48 height 27
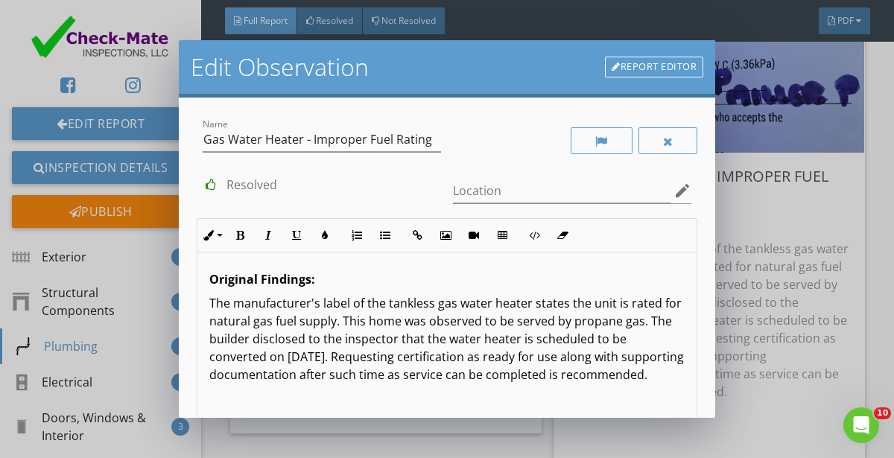
scroll to position [0, 0]
click at [655, 392] on div "Original Findings: The manufacturer's label of the tankless gas water heater st…" at bounding box center [446, 371] width 499 height 236
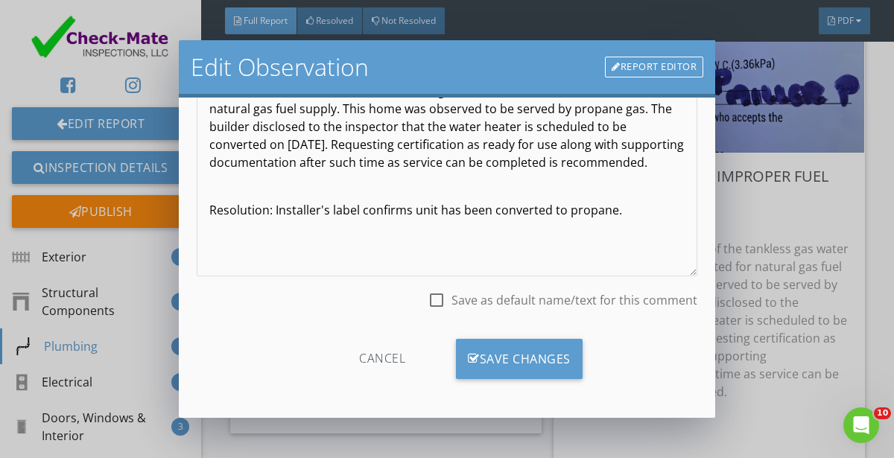
scroll to position [208, 0]
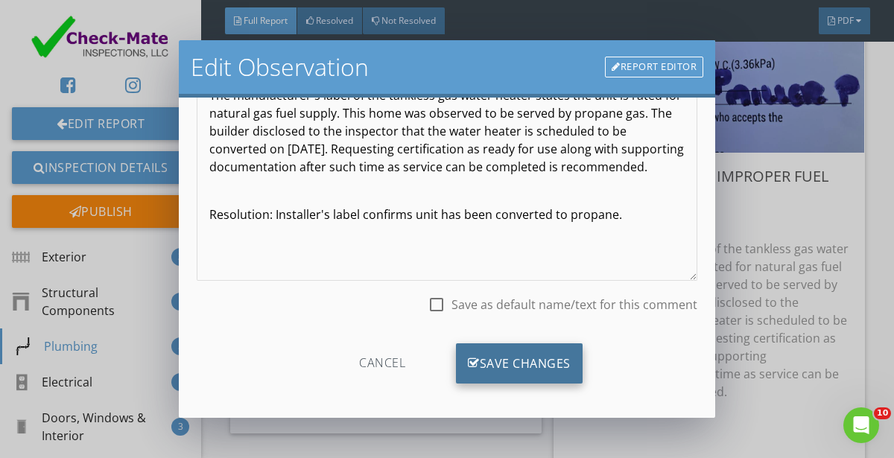
click at [515, 354] on div "Save Changes" at bounding box center [519, 363] width 127 height 40
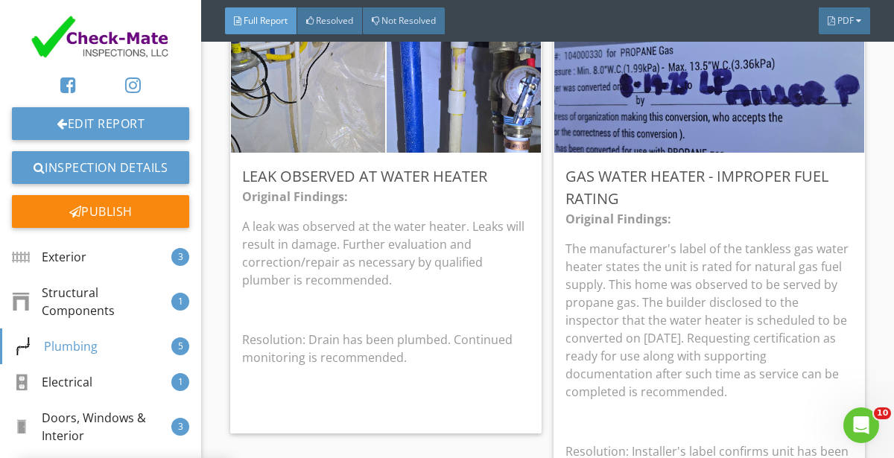
scroll to position [37, 0]
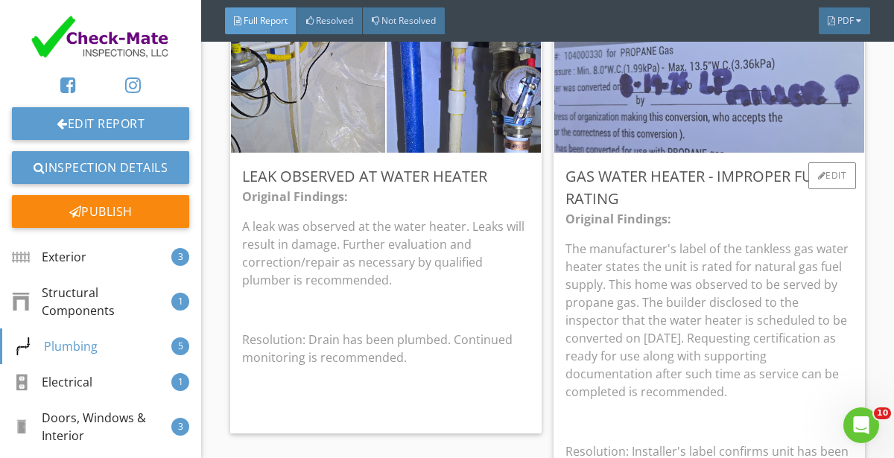
click at [715, 135] on img at bounding box center [709, 88] width 432 height 324
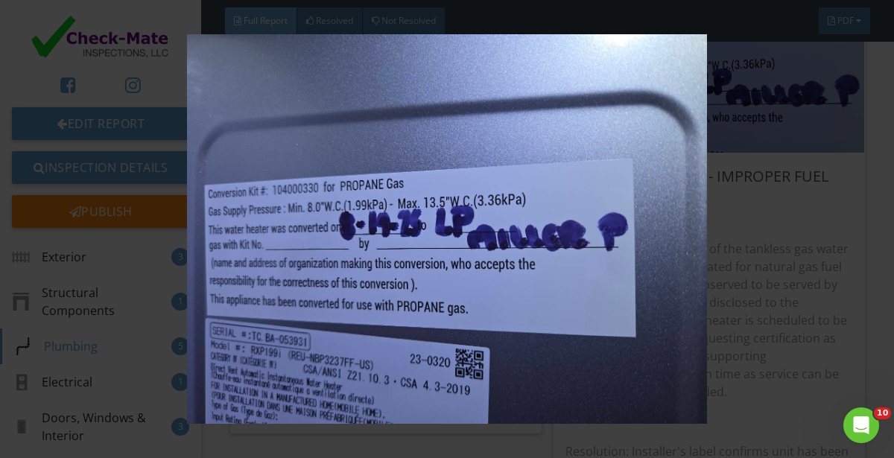
click at [622, 188] on img at bounding box center [447, 229] width 804 height 390
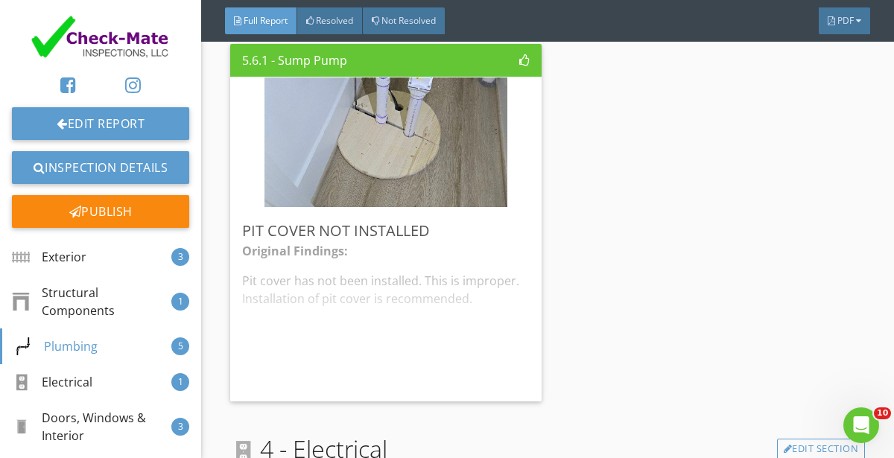
scroll to position [4293, 0]
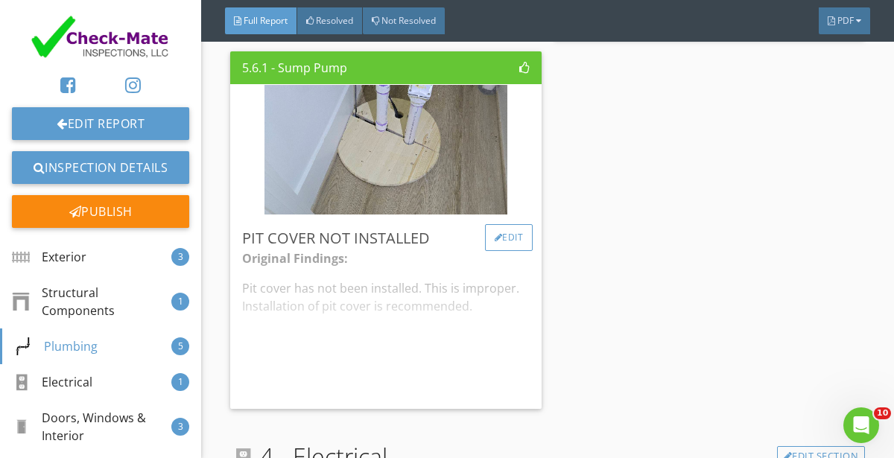
click at [504, 236] on div "Edit" at bounding box center [509, 237] width 48 height 27
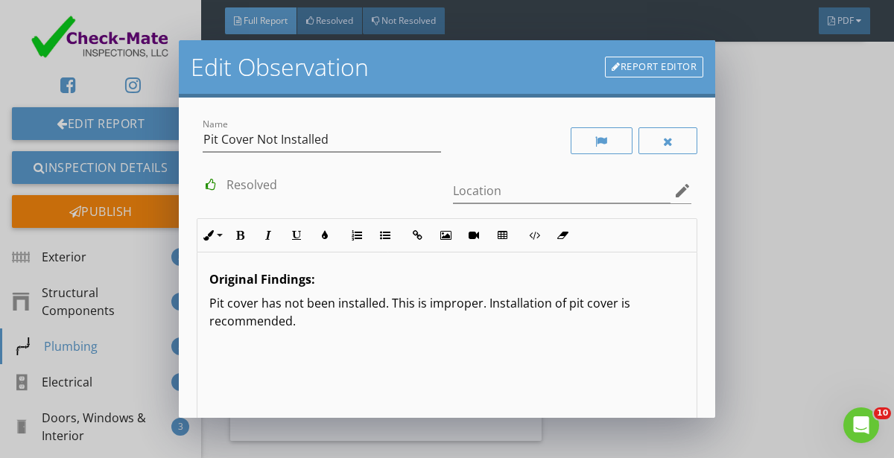
click at [423, 374] on p at bounding box center [446, 369] width 475 height 18
click at [438, 367] on p "Resolution: Pit cover has been installed. Securing in place is recommended." at bounding box center [446, 369] width 475 height 18
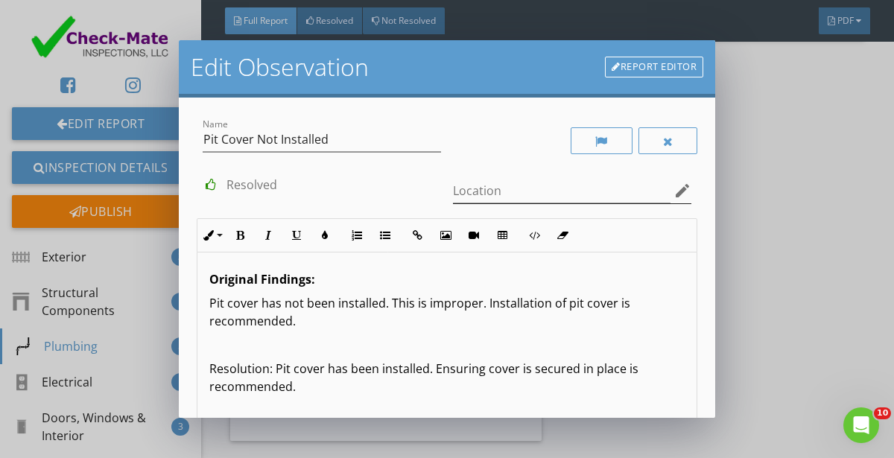
scroll to position [212, 0]
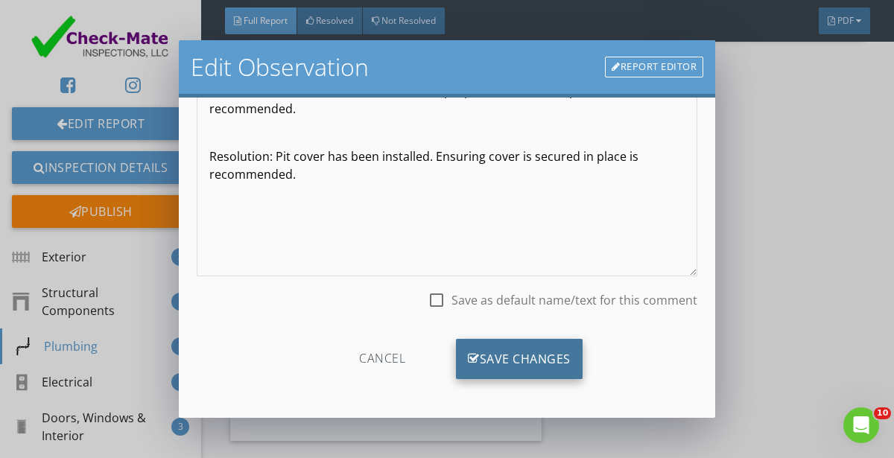
click at [501, 354] on div "Save Changes" at bounding box center [519, 359] width 127 height 40
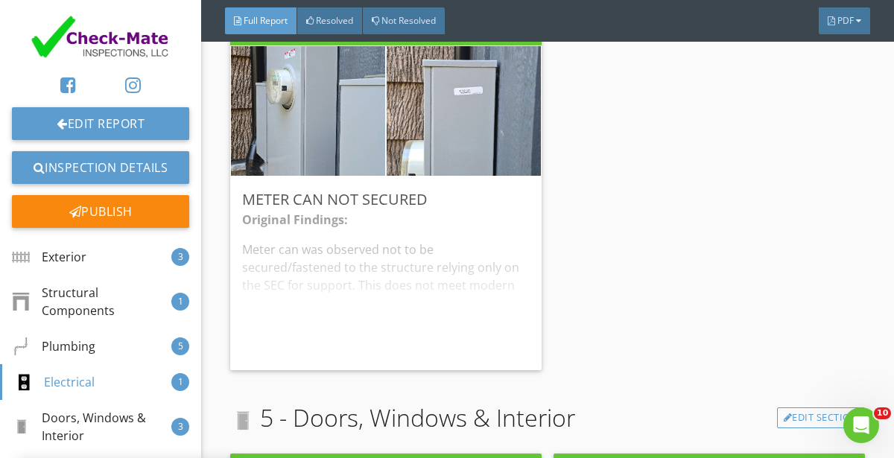
scroll to position [4818, 0]
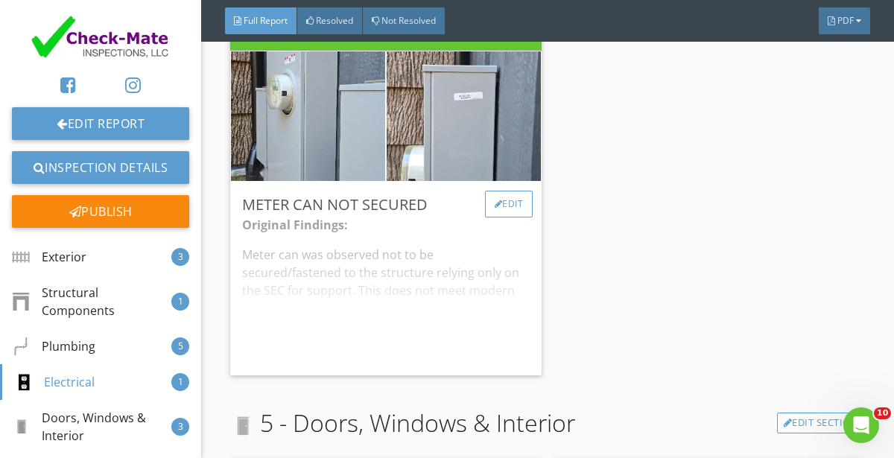
click at [501, 201] on div "Edit" at bounding box center [509, 204] width 48 height 27
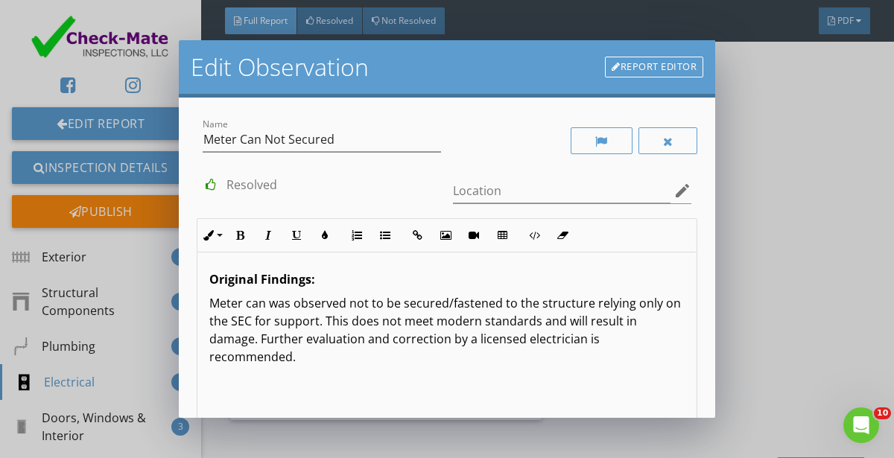
scroll to position [0, 0]
click at [358, 360] on div "Original Findings: Meter can was observed not to be secured/fastened to the str…" at bounding box center [446, 371] width 499 height 236
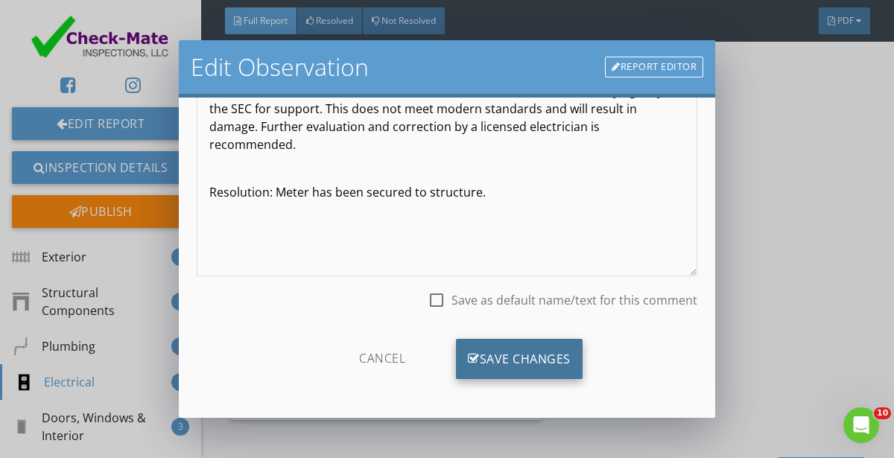
click at [518, 345] on div "Save Changes" at bounding box center [519, 359] width 127 height 40
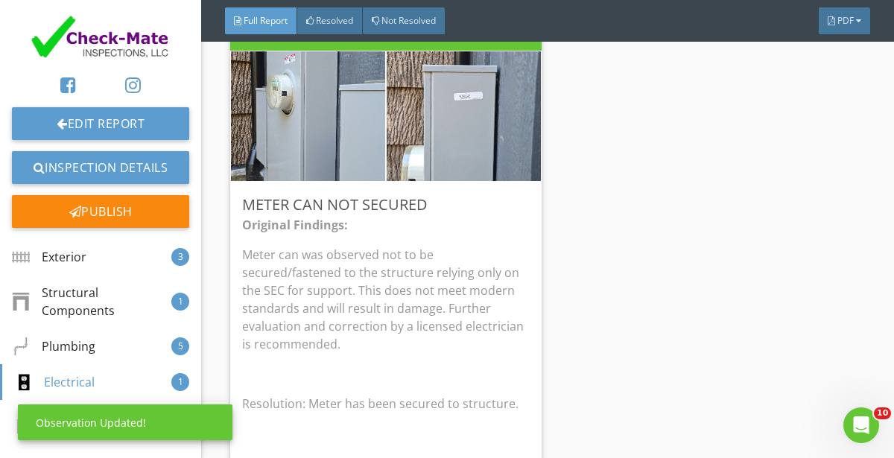
scroll to position [37, 0]
